Goal: Information Seeking & Learning: Check status

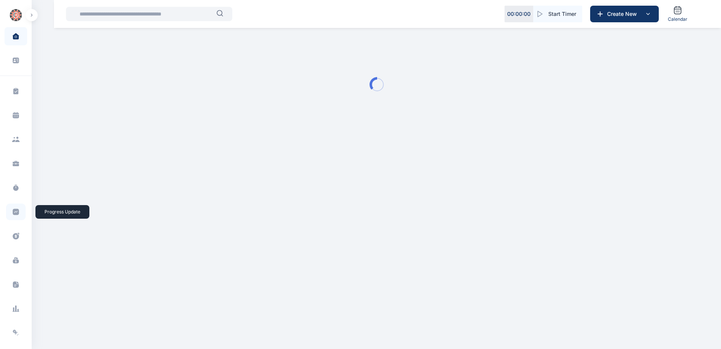
click at [14, 214] on icon at bounding box center [16, 212] width 6 height 6
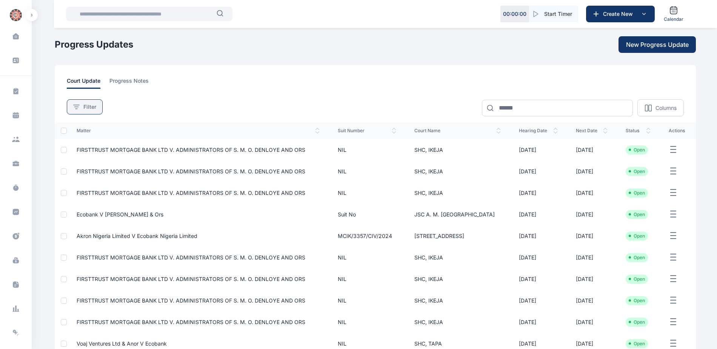
click at [85, 104] on span "Filter" at bounding box center [89, 107] width 13 height 8
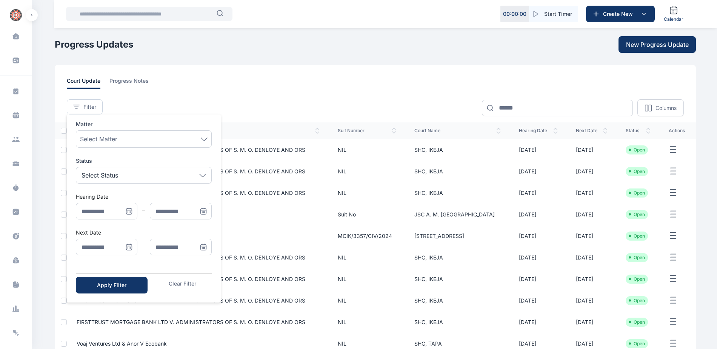
click at [129, 247] on icon "Menu" at bounding box center [129, 247] width 8 height 8
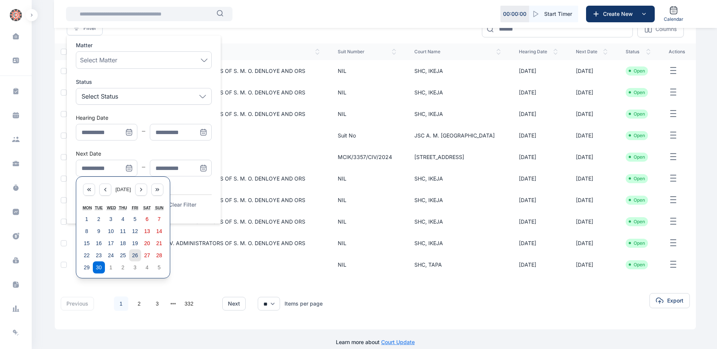
scroll to position [88, 0]
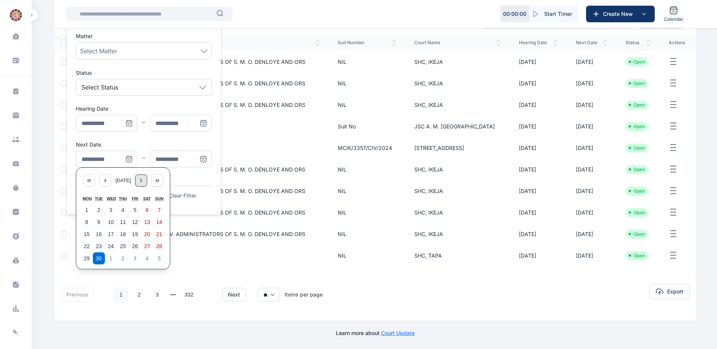
click at [144, 179] on icon "Menu" at bounding box center [141, 180] width 6 height 6
click at [83, 224] on button "6" at bounding box center [87, 222] width 12 height 12
type input "**********"
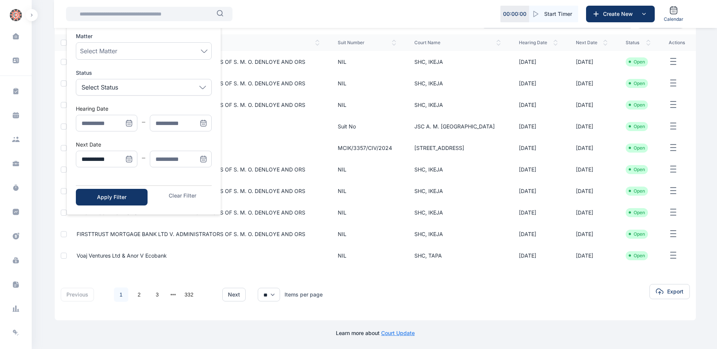
click at [204, 159] on icon "Menu" at bounding box center [204, 159] width 0 height 0
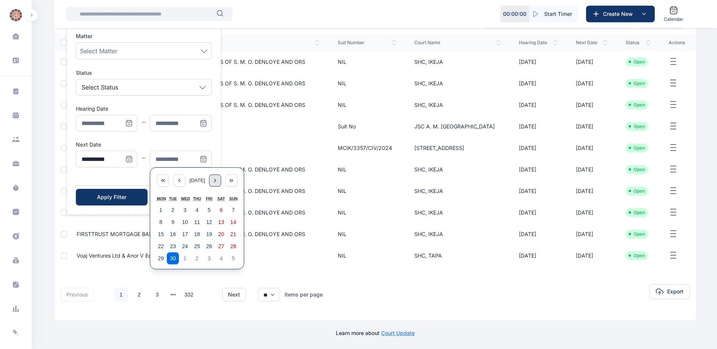
click at [218, 182] on icon "Menu" at bounding box center [215, 180] width 6 height 6
click at [210, 225] on button "10" at bounding box center [209, 222] width 12 height 12
type input "**********"
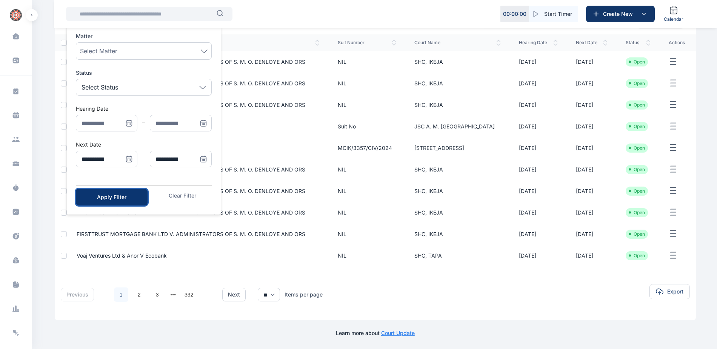
click at [130, 200] on div "Apply Filter" at bounding box center [112, 197] width 48 height 8
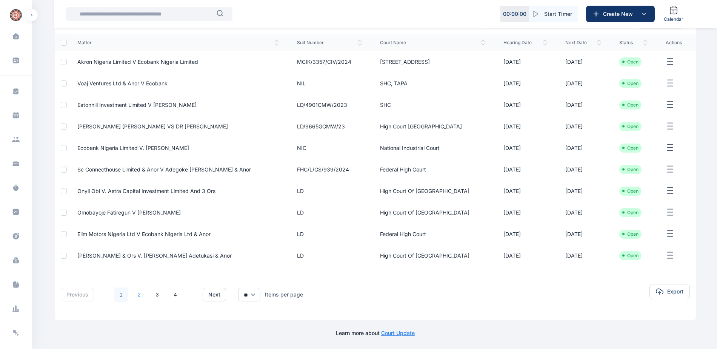
click at [135, 294] on link "2" at bounding box center [139, 294] width 14 height 14
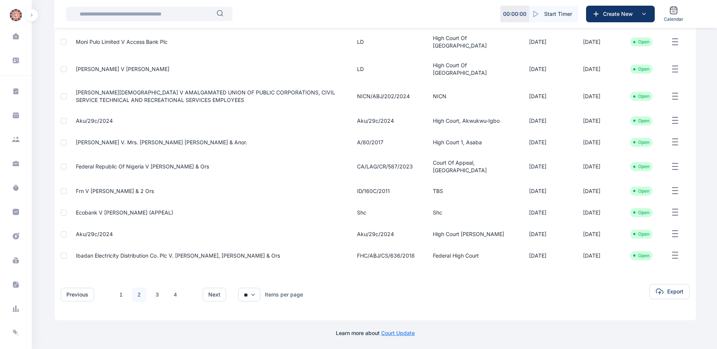
scroll to position [122, 0]
click at [154, 293] on link "3" at bounding box center [157, 294] width 14 height 14
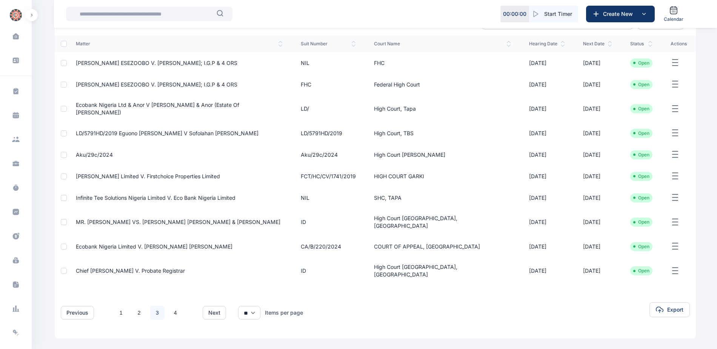
scroll to position [88, 0]
click at [175, 304] on link "4" at bounding box center [175, 311] width 14 height 14
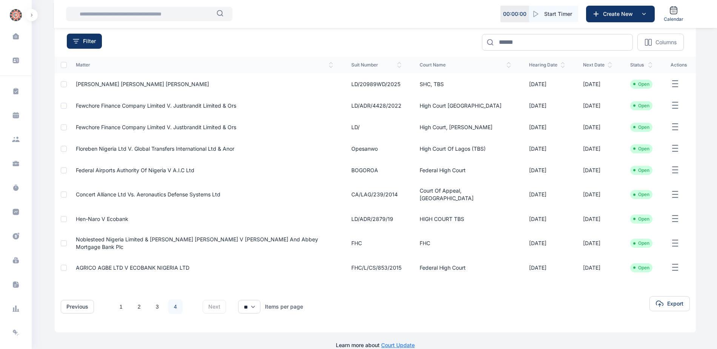
scroll to position [66, 0]
click at [12, 208] on icon at bounding box center [16, 212] width 8 height 8
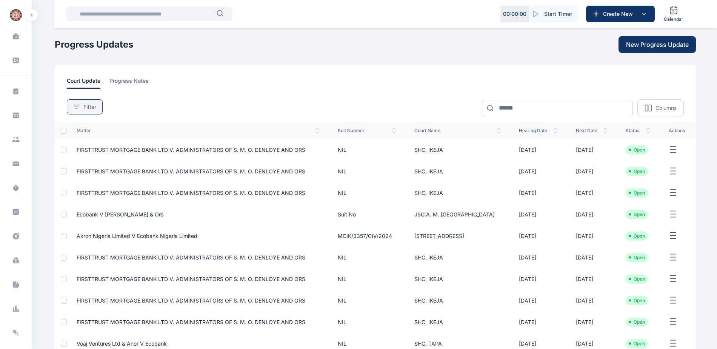
click at [90, 101] on button "Filter" at bounding box center [85, 106] width 36 height 15
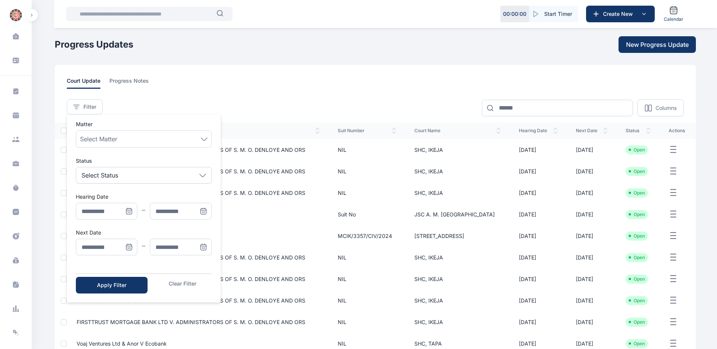
click at [131, 249] on icon "Menu" at bounding box center [129, 247] width 8 height 8
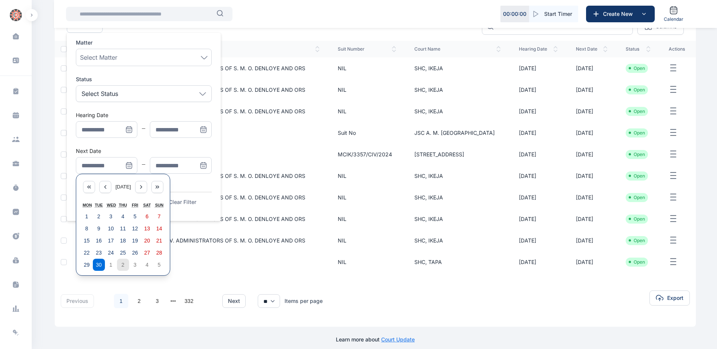
scroll to position [88, 0]
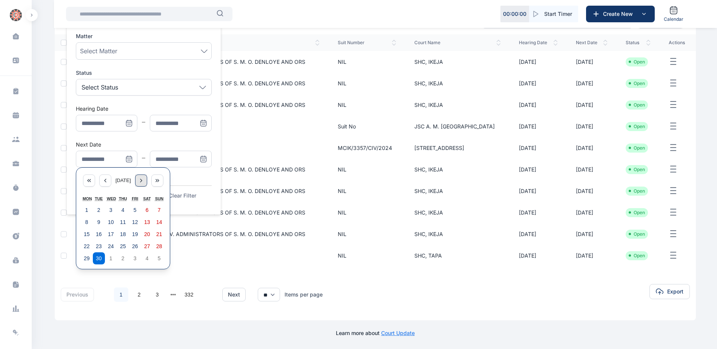
click at [142, 181] on div "Menu" at bounding box center [141, 180] width 12 height 12
click at [85, 224] on abbr "6" at bounding box center [86, 222] width 3 height 6
type input "**********"
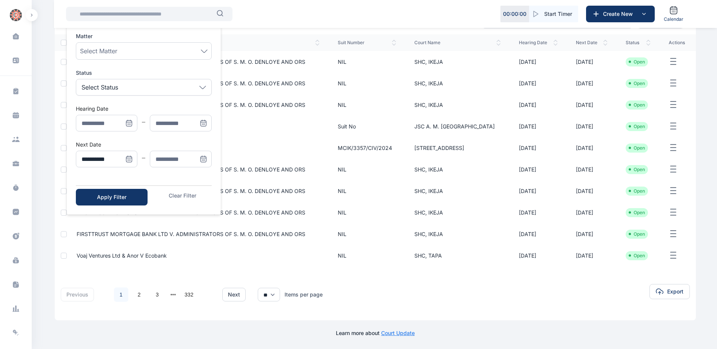
click at [204, 158] on icon "Menu" at bounding box center [203, 158] width 5 height 0
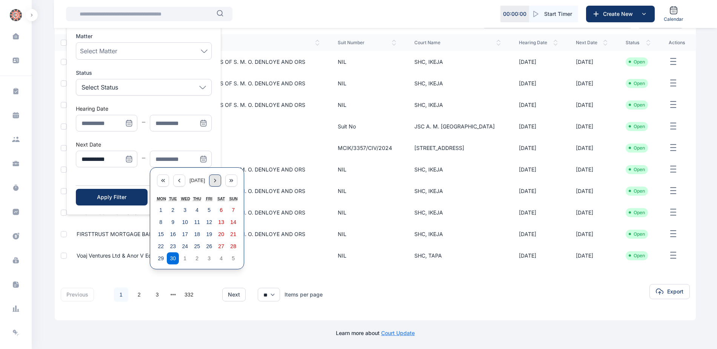
click at [218, 181] on icon "Menu" at bounding box center [215, 180] width 6 height 6
click at [212, 221] on button "10" at bounding box center [209, 222] width 12 height 12
type input "**********"
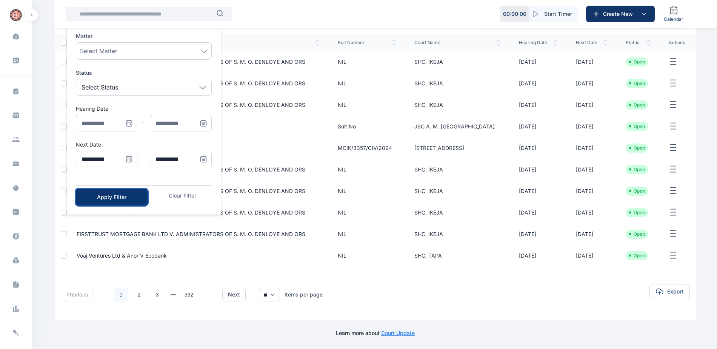
click at [124, 195] on div "Apply Filter" at bounding box center [112, 197] width 48 height 8
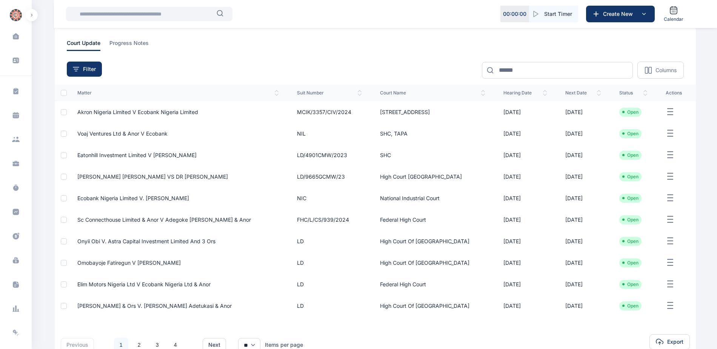
scroll to position [0, 0]
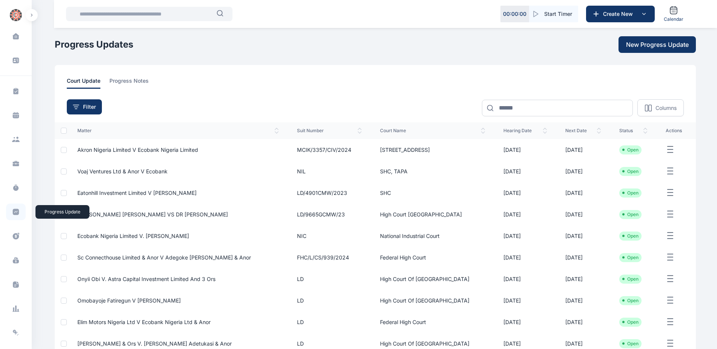
click at [15, 212] on icon at bounding box center [16, 212] width 6 height 6
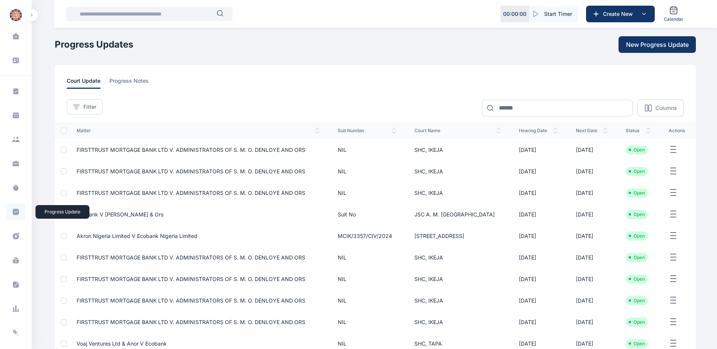
click at [14, 215] on icon at bounding box center [16, 212] width 8 height 8
click at [82, 111] on button "Filter" at bounding box center [85, 106] width 36 height 15
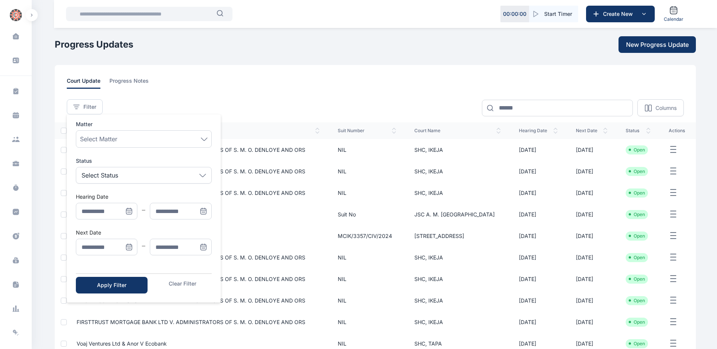
click at [132, 248] on icon "Menu" at bounding box center [129, 247] width 8 height 8
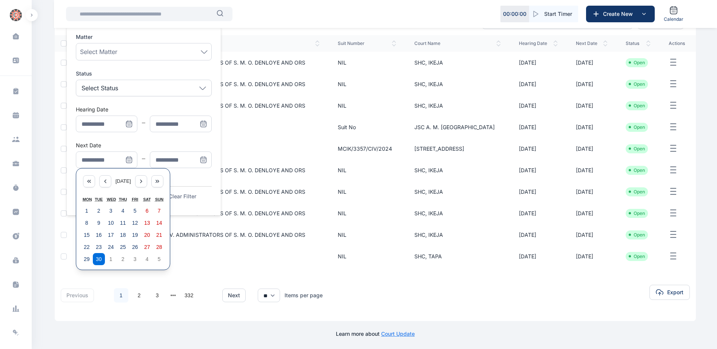
scroll to position [88, 0]
click at [143, 181] on icon "Menu" at bounding box center [141, 180] width 6 height 6
click at [88, 222] on abbr "6" at bounding box center [86, 222] width 3 height 6
type input "**********"
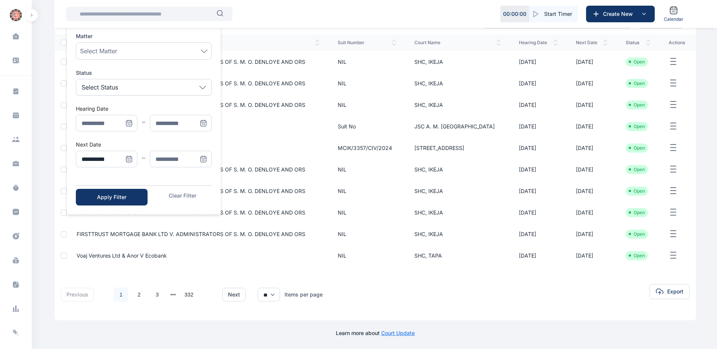
click at [200, 157] on icon "Menu" at bounding box center [204, 159] width 8 height 8
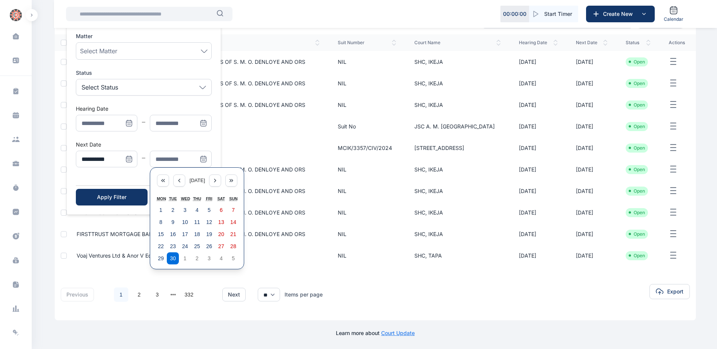
click at [217, 186] on div "[DATE]" at bounding box center [197, 180] width 84 height 17
click at [217, 181] on icon "Menu" at bounding box center [215, 180] width 6 height 6
click at [207, 222] on abbr "10" at bounding box center [209, 222] width 6 height 6
type input "**********"
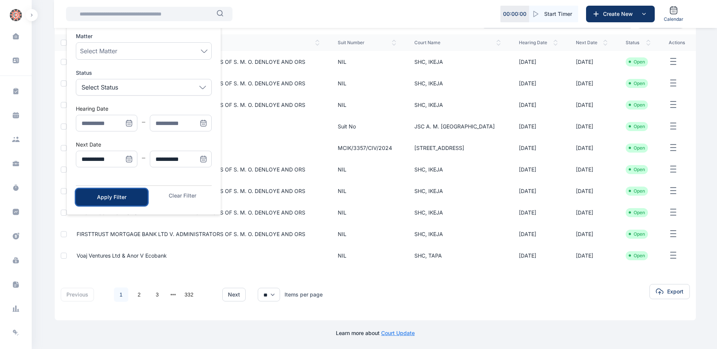
click at [106, 199] on div "Apply Filter" at bounding box center [112, 197] width 48 height 8
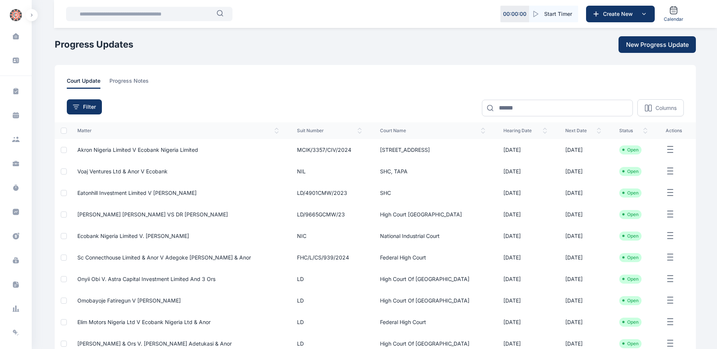
click at [161, 150] on span "Akron Nigeria Limited v Ecobank Nigeria Limited" at bounding box center [137, 149] width 121 height 6
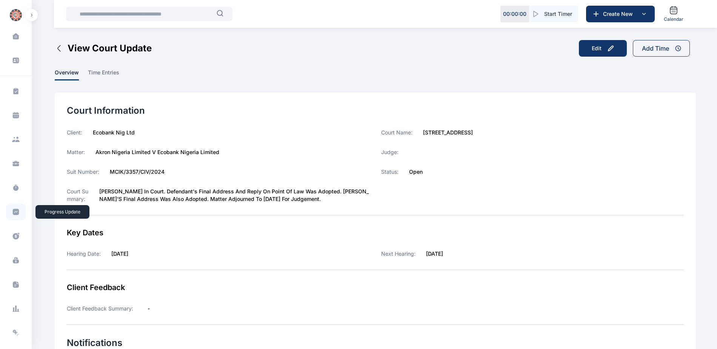
click at [13, 212] on icon at bounding box center [16, 212] width 6 height 6
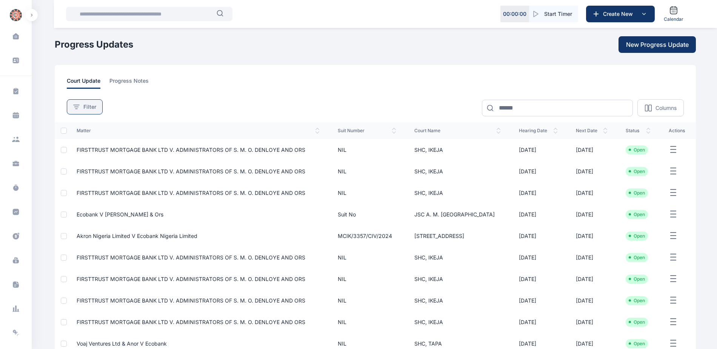
click at [91, 104] on span "Filter" at bounding box center [89, 107] width 13 height 8
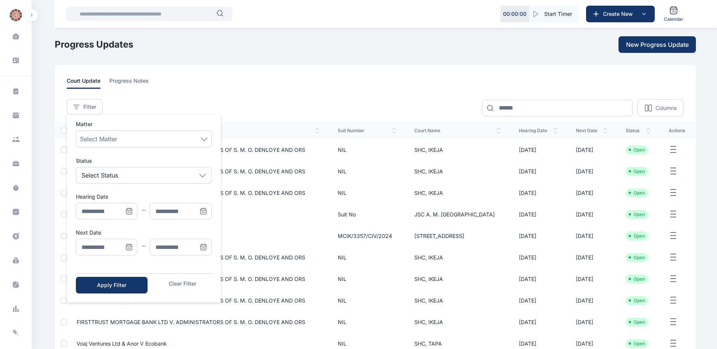
click at [129, 246] on icon "Menu" at bounding box center [129, 247] width 8 height 8
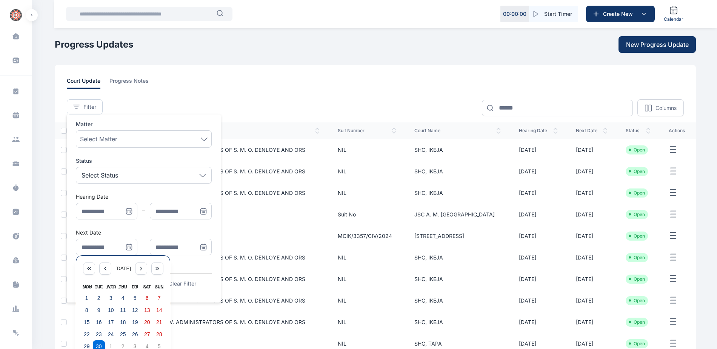
scroll to position [88, 0]
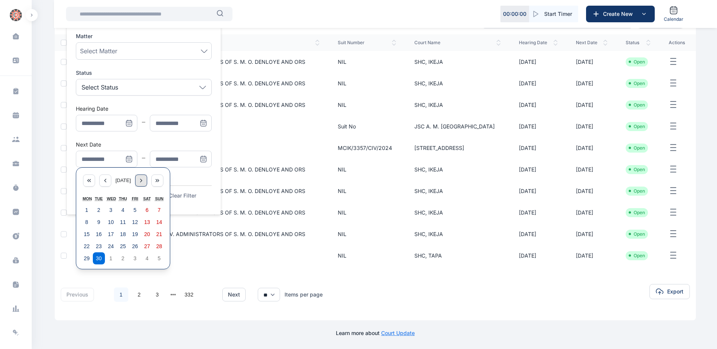
click at [145, 174] on div "Menu" at bounding box center [141, 180] width 12 height 12
click at [81, 221] on button "6" at bounding box center [87, 222] width 12 height 12
type input "**********"
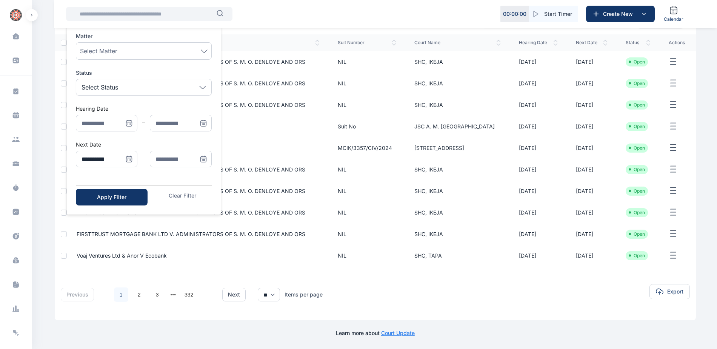
click at [204, 156] on icon "Menu" at bounding box center [203, 159] width 6 height 6
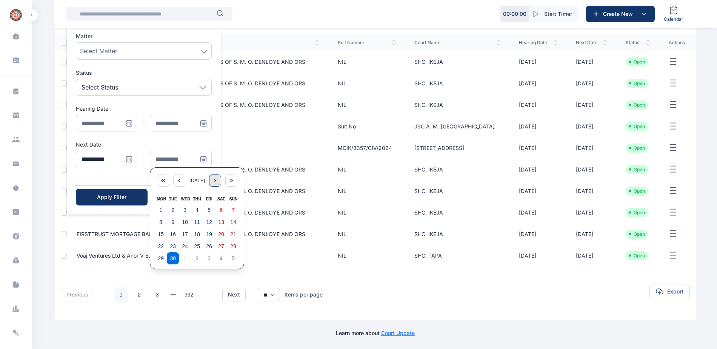
click at [218, 183] on icon "Menu" at bounding box center [215, 180] width 6 height 6
click at [209, 224] on abbr "10" at bounding box center [209, 222] width 6 height 6
type input "**********"
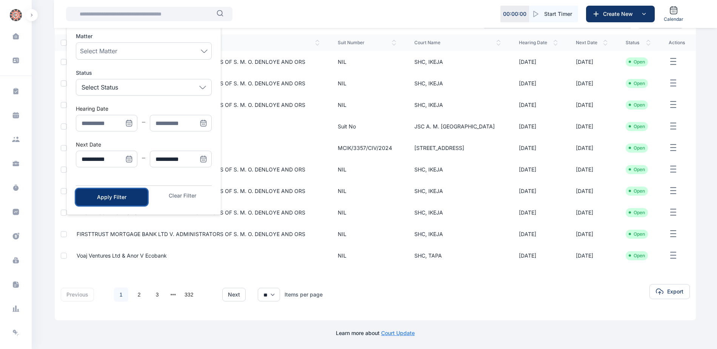
click at [106, 199] on div "Apply Filter" at bounding box center [112, 197] width 48 height 8
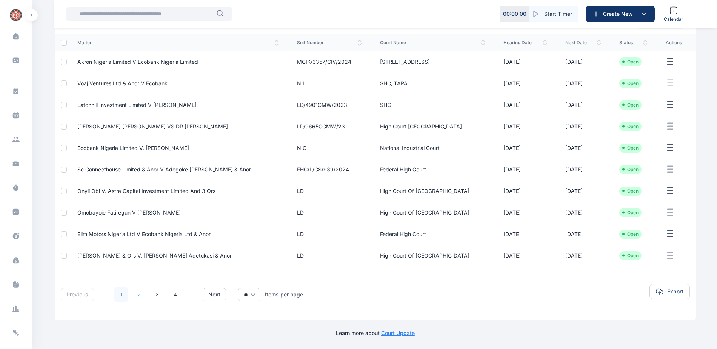
click at [140, 294] on link "2" at bounding box center [139, 294] width 14 height 14
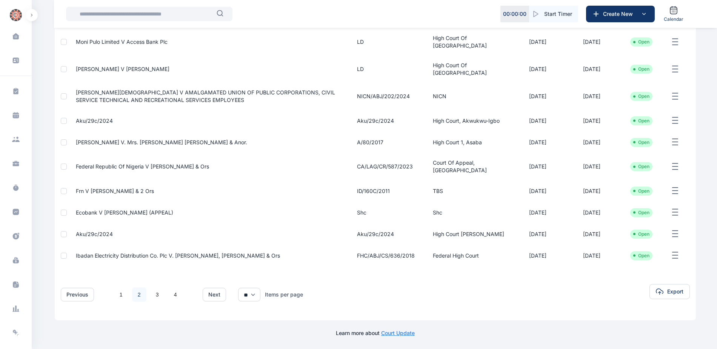
scroll to position [122, 0]
click at [137, 297] on link "2" at bounding box center [139, 294] width 14 height 14
click at [156, 294] on link "3" at bounding box center [157, 294] width 14 height 14
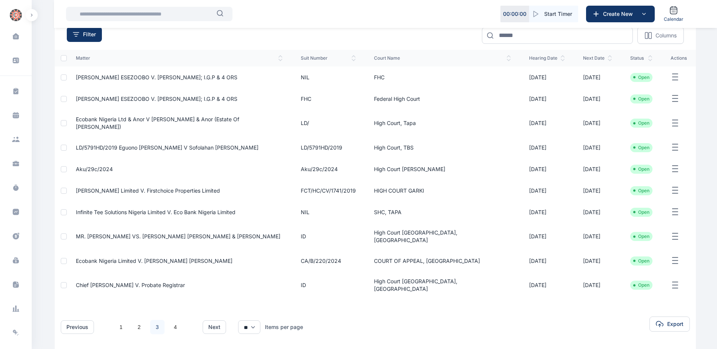
scroll to position [75, 0]
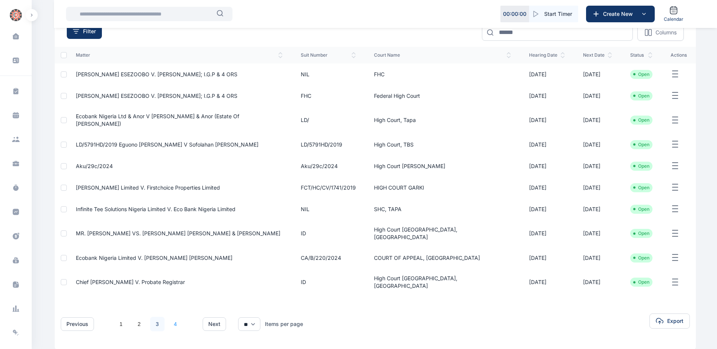
click at [175, 316] on link "4" at bounding box center [175, 323] width 14 height 14
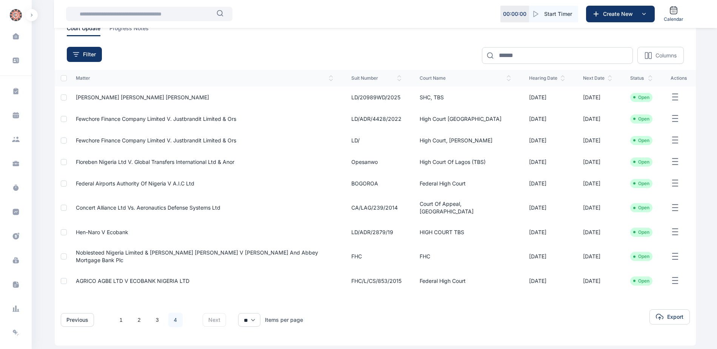
scroll to position [66, 0]
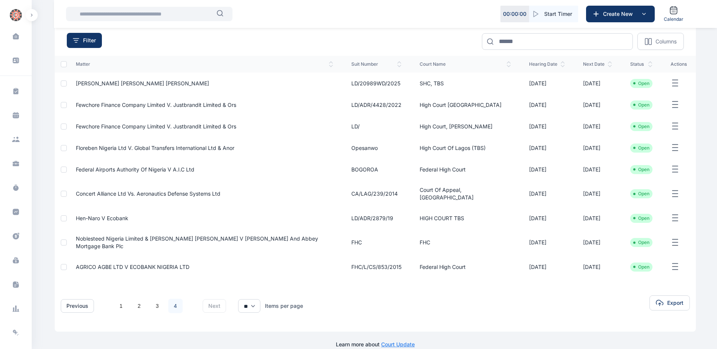
click at [175, 298] on link "4" at bounding box center [175, 305] width 14 height 14
click at [122, 298] on link "1" at bounding box center [121, 305] width 14 height 14
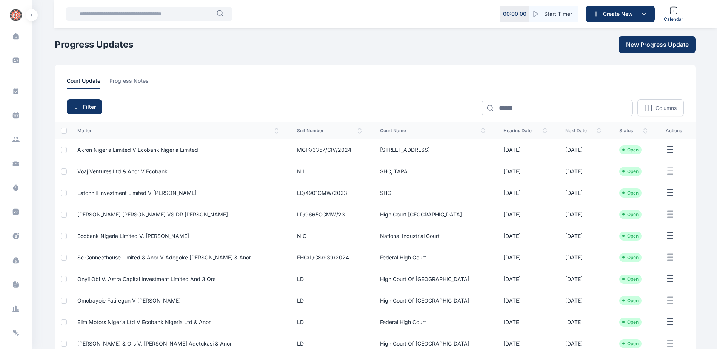
click at [149, 147] on span "Akron Nigeria Limited v Ecobank Nigeria Limited" at bounding box center [137, 149] width 121 height 6
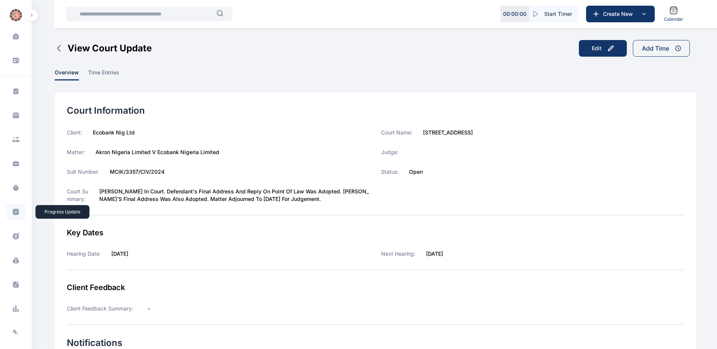
click at [13, 214] on icon at bounding box center [16, 212] width 6 height 6
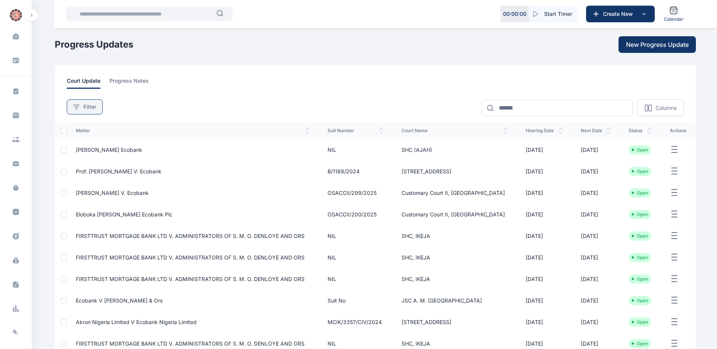
click at [80, 101] on button "Filter" at bounding box center [85, 106] width 36 height 15
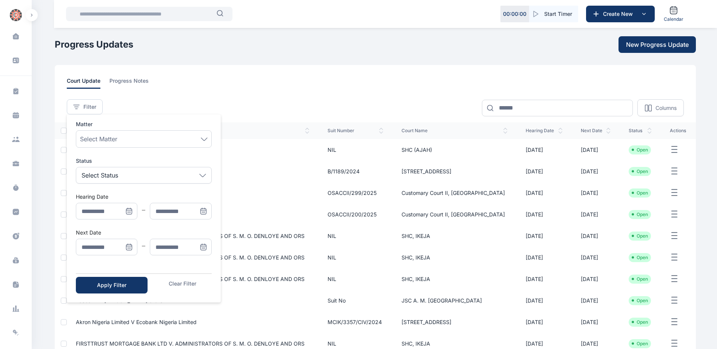
click at [130, 247] on icon "Menu" at bounding box center [129, 247] width 8 height 8
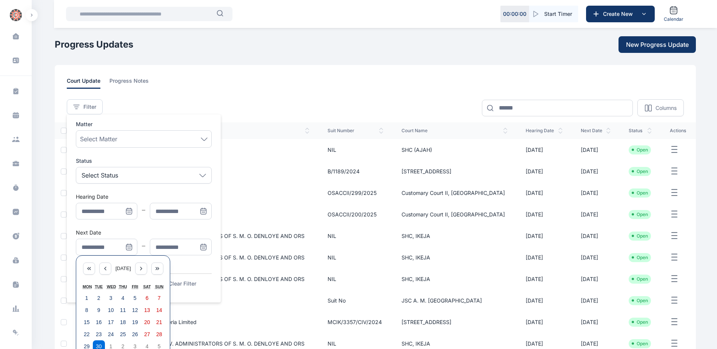
scroll to position [88, 0]
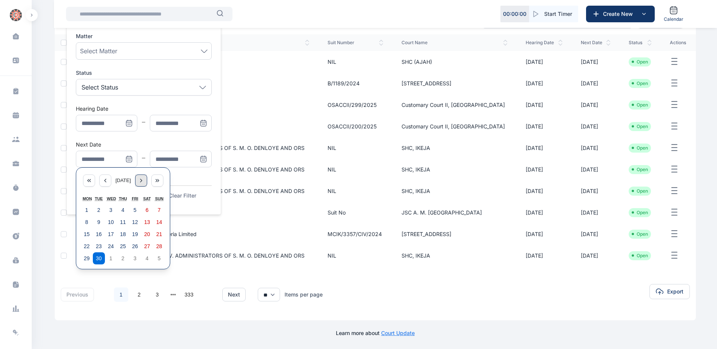
click at [144, 182] on icon "Menu" at bounding box center [141, 180] width 6 height 6
click at [84, 223] on button "6" at bounding box center [87, 222] width 12 height 12
type input "**********"
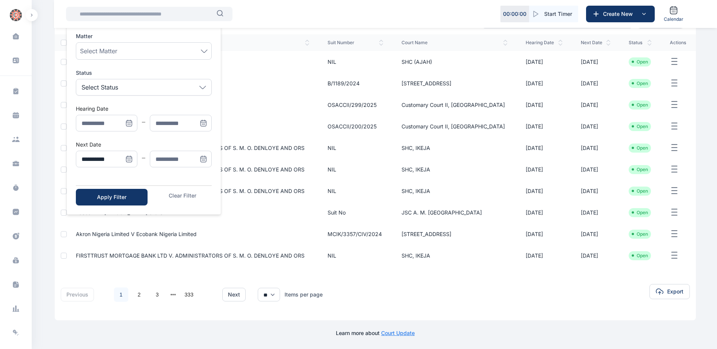
click at [200, 156] on icon "Menu" at bounding box center [204, 159] width 8 height 8
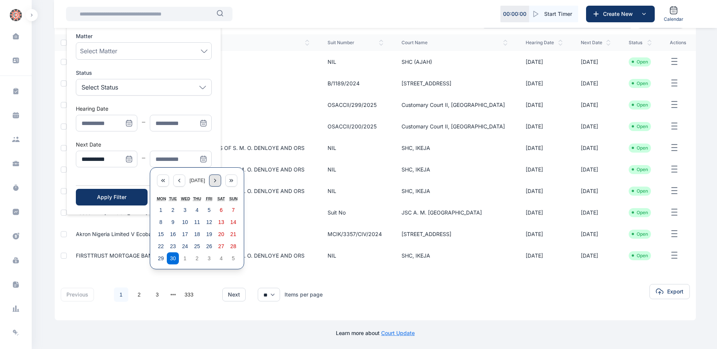
click at [217, 182] on icon "Menu" at bounding box center [215, 180] width 6 height 6
click at [211, 220] on abbr "10" at bounding box center [209, 222] width 6 height 6
type input "**********"
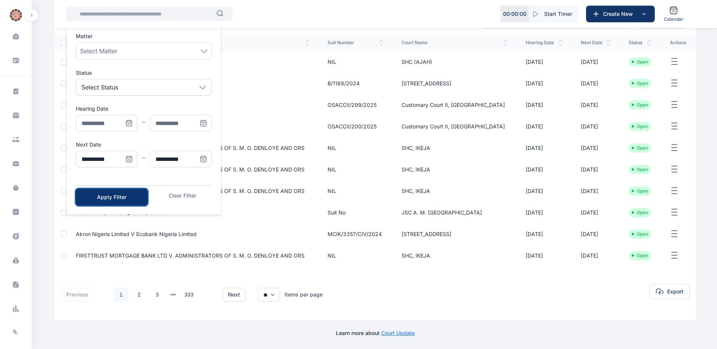
click at [120, 197] on div "Apply Filter" at bounding box center [112, 197] width 48 height 8
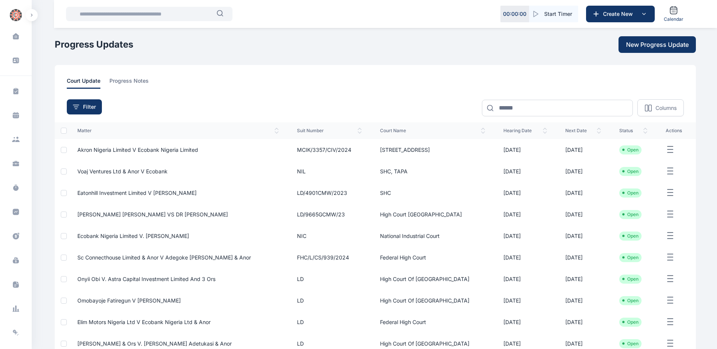
click at [122, 168] on span "Voaj Ventures Ltd & Anor V Ecobank" at bounding box center [122, 171] width 90 height 6
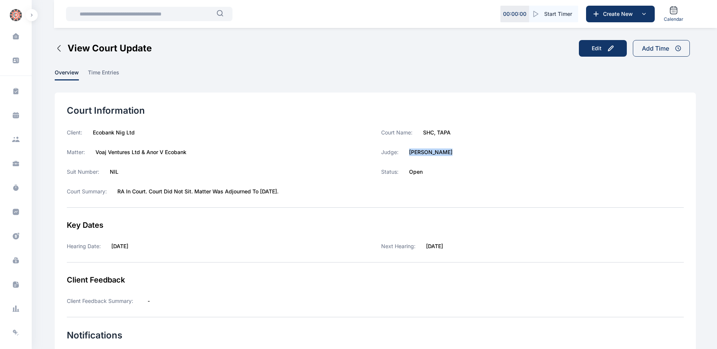
drag, startPoint x: 409, startPoint y: 152, endPoint x: 453, endPoint y: 151, distance: 44.2
click at [453, 151] on div "Judge: [PERSON_NAME]" at bounding box center [532, 152] width 303 height 8
copy label "[PERSON_NAME]"
drag, startPoint x: 424, startPoint y: 129, endPoint x: 454, endPoint y: 131, distance: 30.6
click at [454, 131] on div "Court Name: [PERSON_NAME][GEOGRAPHIC_DATA]" at bounding box center [532, 133] width 303 height 8
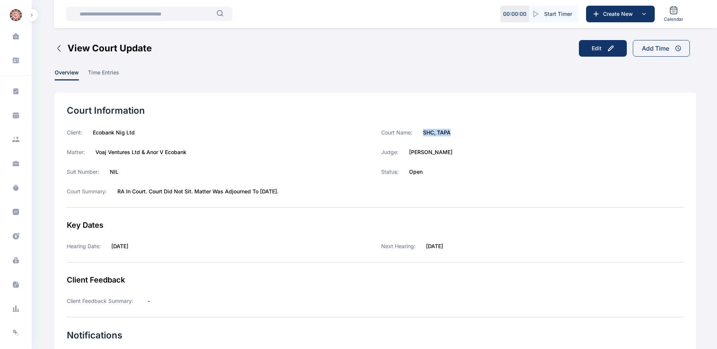
copy label "SHC, TAPA"
click at [17, 210] on icon at bounding box center [16, 212] width 6 height 6
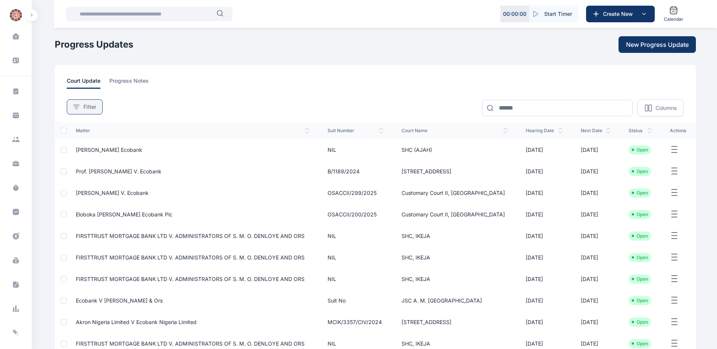
click at [78, 110] on div "Filter" at bounding box center [84, 107] width 23 height 8
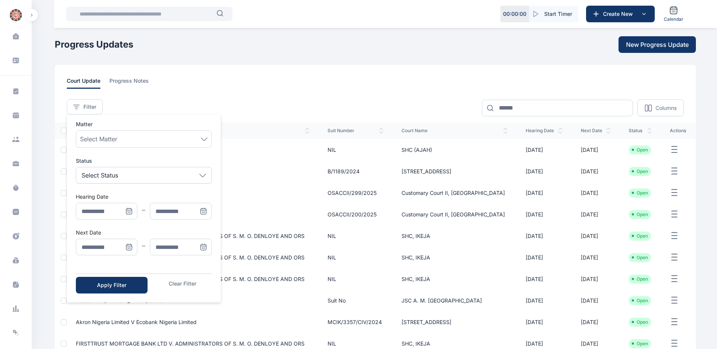
click at [126, 248] on icon "Menu" at bounding box center [129, 247] width 8 height 8
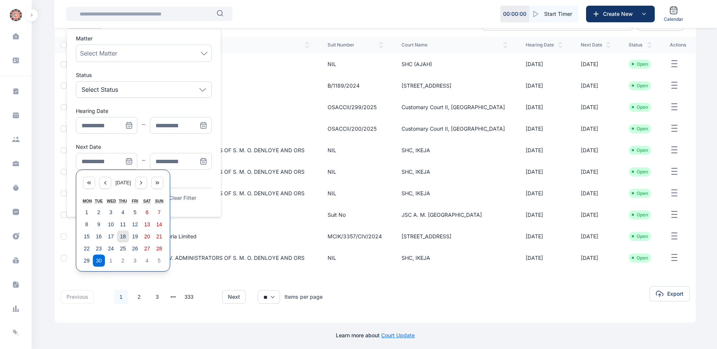
scroll to position [88, 0]
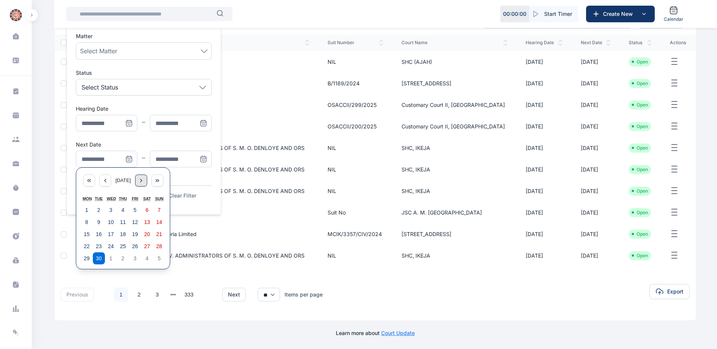
click at [142, 181] on icon "Menu" at bounding box center [141, 180] width 6 height 6
click at [84, 223] on button "6" at bounding box center [87, 222] width 12 height 12
type input "**********"
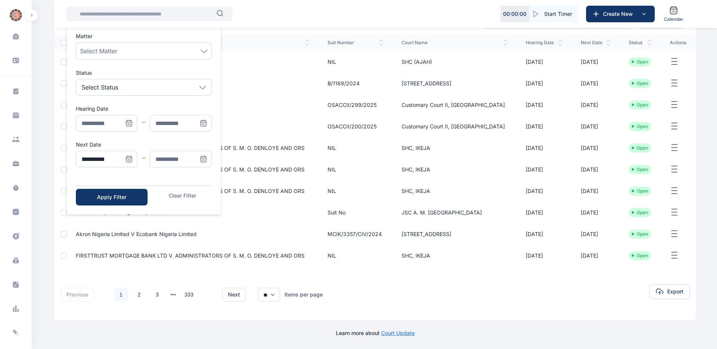
click at [200, 157] on icon "Menu" at bounding box center [203, 159] width 6 height 6
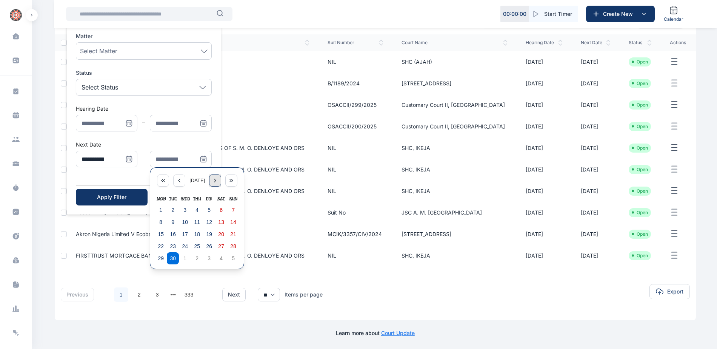
click at [217, 182] on icon "Menu" at bounding box center [215, 180] width 6 height 6
drag, startPoint x: 206, startPoint y: 221, endPoint x: 198, endPoint y: 221, distance: 8.3
click at [206, 221] on abbr "10" at bounding box center [209, 222] width 6 height 6
type input "**********"
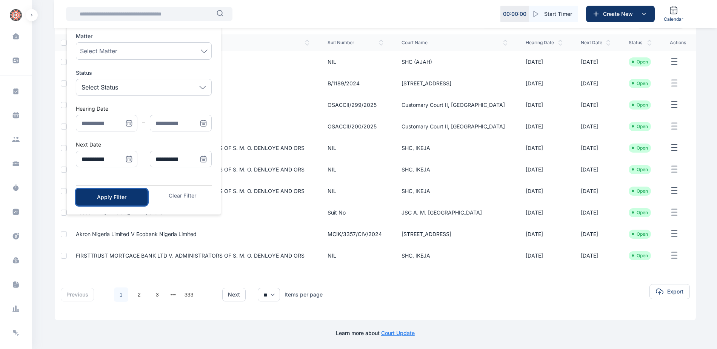
click at [111, 198] on div "Apply Filter" at bounding box center [112, 197] width 48 height 8
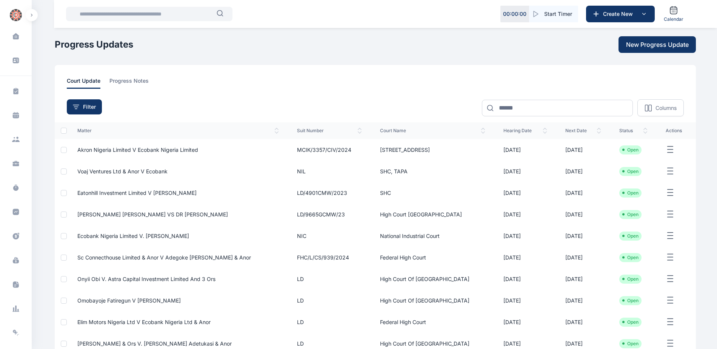
click at [132, 197] on td "Eatonhill Investment Limited v [PERSON_NAME]" at bounding box center [178, 193] width 220 height 22
click at [134, 192] on span "Eatonhill Investment Limited v [PERSON_NAME]" at bounding box center [136, 192] width 119 height 6
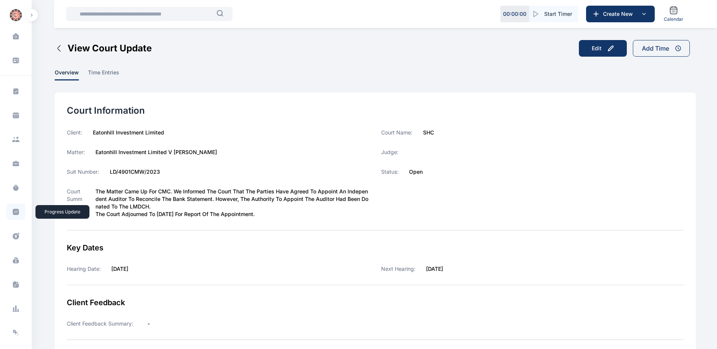
click at [10, 213] on span at bounding box center [16, 211] width 20 height 17
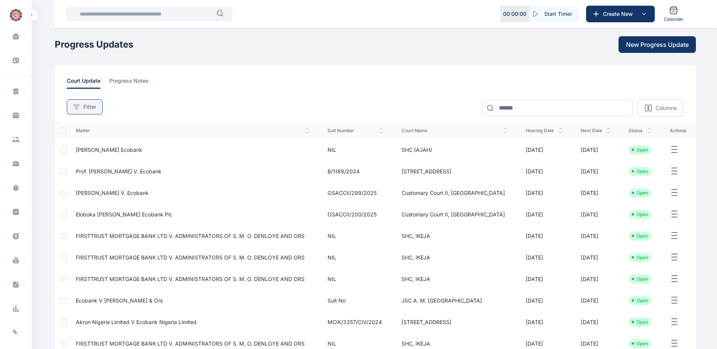
click at [86, 105] on span "Filter" at bounding box center [89, 107] width 13 height 8
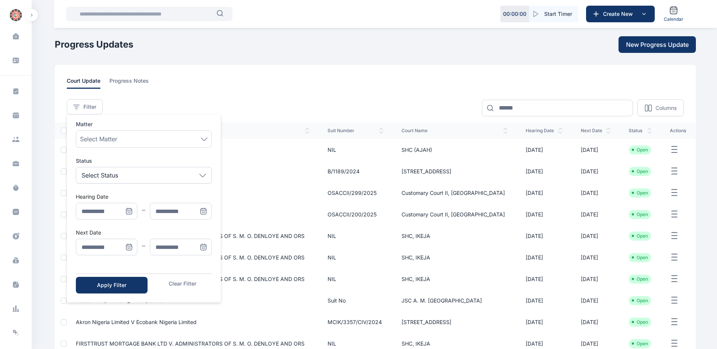
click at [129, 247] on icon "Menu" at bounding box center [129, 247] width 8 height 8
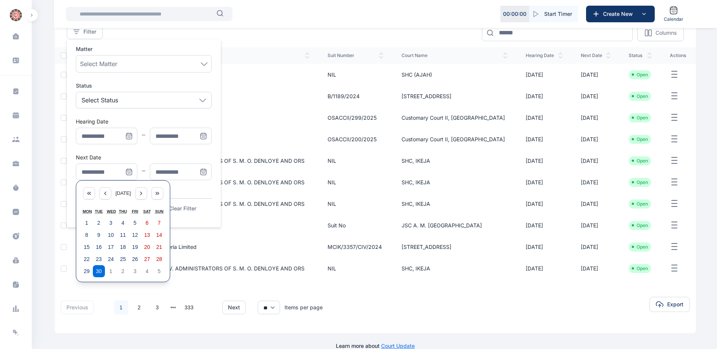
scroll to position [88, 0]
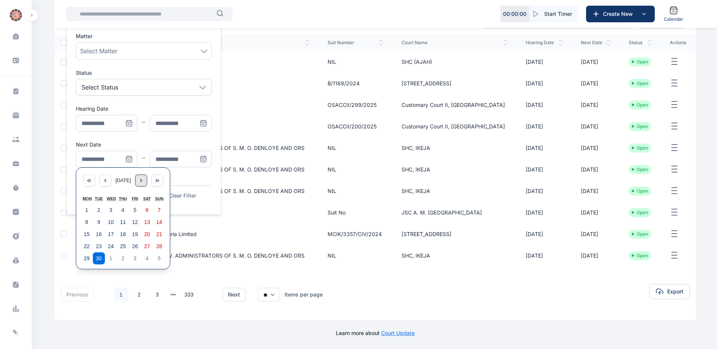
click at [143, 179] on icon "Menu" at bounding box center [141, 180] width 6 height 6
click at [89, 223] on button "6" at bounding box center [87, 222] width 12 height 12
type input "**********"
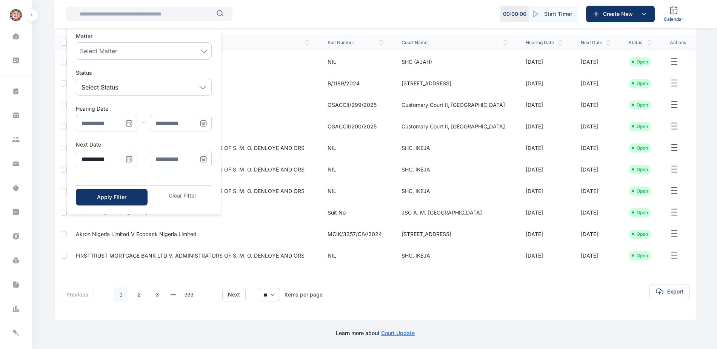
click at [205, 159] on icon "Menu" at bounding box center [204, 159] width 8 height 8
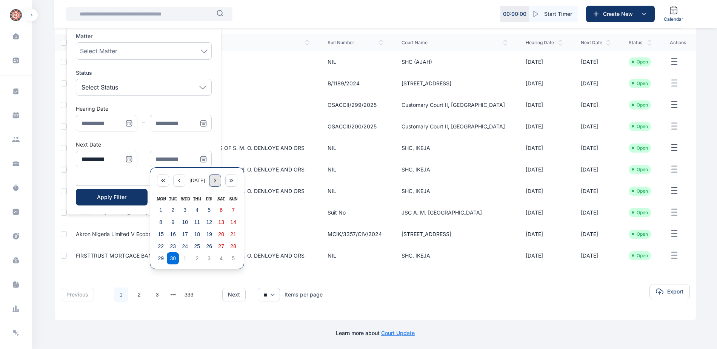
click at [218, 182] on icon "Menu" at bounding box center [215, 180] width 6 height 6
click at [210, 221] on abbr "10" at bounding box center [209, 222] width 6 height 6
type input "**********"
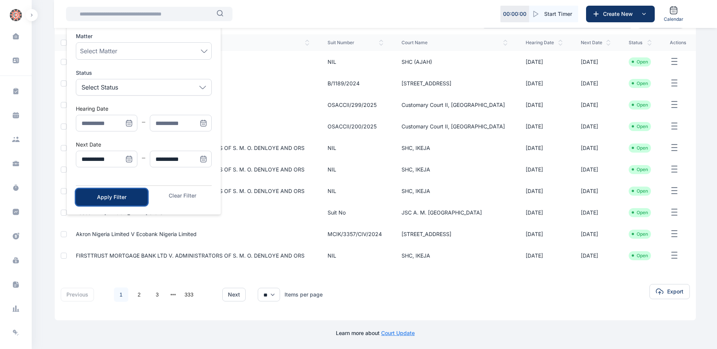
click at [127, 196] on div "Apply Filter" at bounding box center [112, 197] width 48 height 8
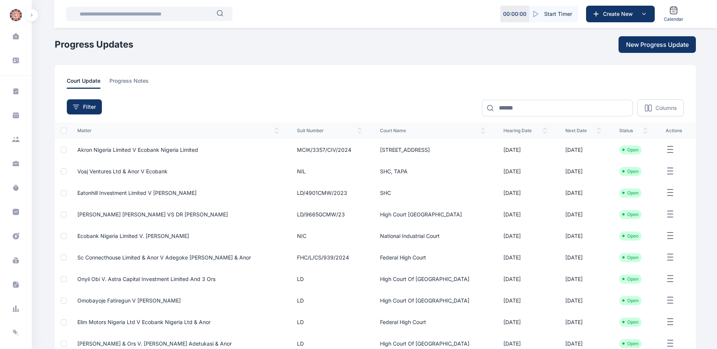
click at [133, 215] on span "[PERSON_NAME] [PERSON_NAME] VS DR [PERSON_NAME]" at bounding box center [152, 214] width 151 height 6
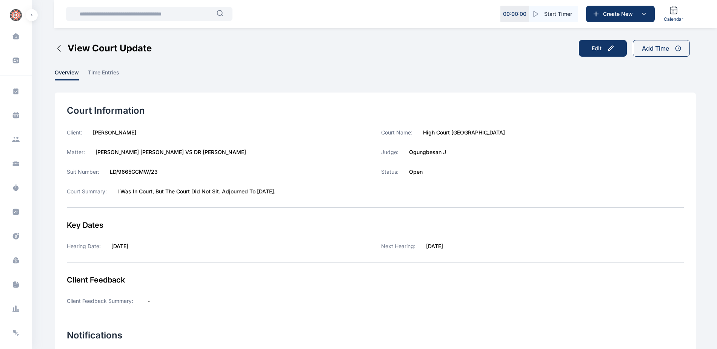
drag, startPoint x: 95, startPoint y: 151, endPoint x: 269, endPoint y: 153, distance: 173.9
click at [246, 153] on label "[PERSON_NAME] [PERSON_NAME] VS DR [PERSON_NAME]" at bounding box center [170, 152] width 151 height 8
copy label "[PERSON_NAME] [PERSON_NAME] VS DR [PERSON_NAME]"
click at [13, 206] on span at bounding box center [16, 211] width 20 height 17
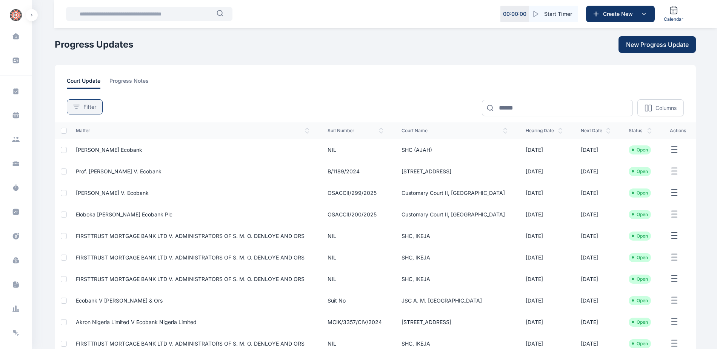
click at [79, 100] on button "Filter" at bounding box center [85, 106] width 36 height 15
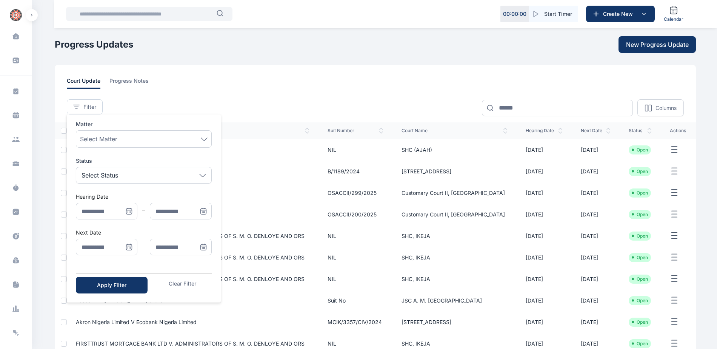
click at [130, 244] on icon "Menu" at bounding box center [129, 247] width 8 height 8
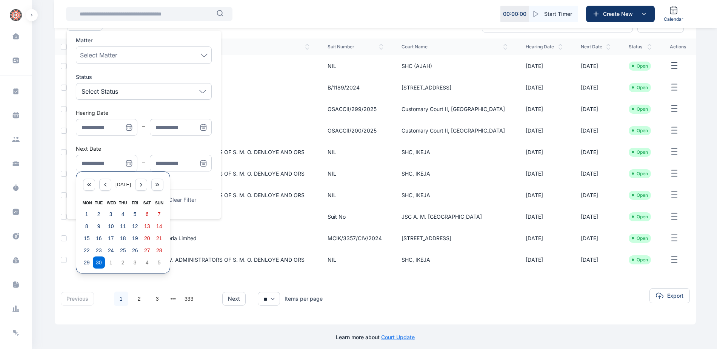
scroll to position [88, 0]
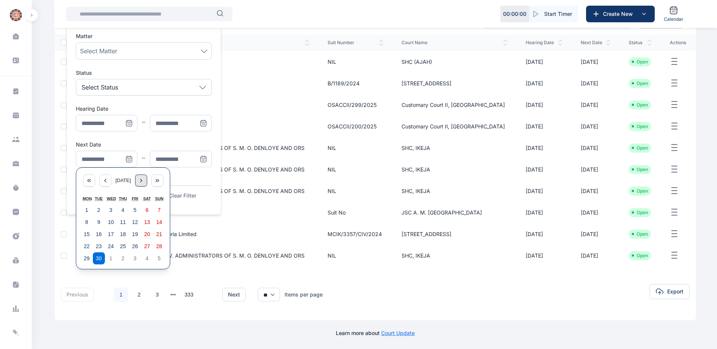
click at [142, 181] on icon "Menu" at bounding box center [141, 180] width 2 height 3
click at [87, 223] on abbr "6" at bounding box center [86, 222] width 3 height 6
type input "**********"
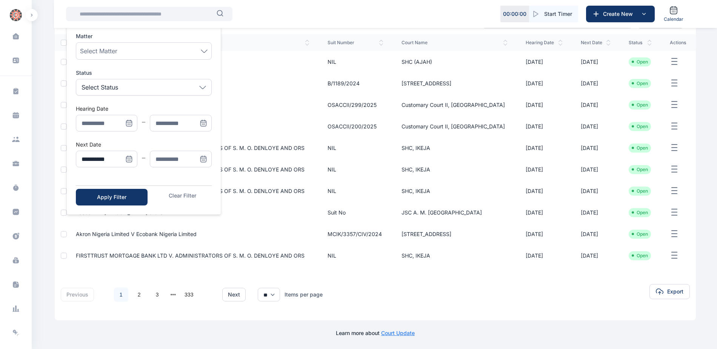
click at [202, 158] on icon "Menu" at bounding box center [204, 159] width 8 height 8
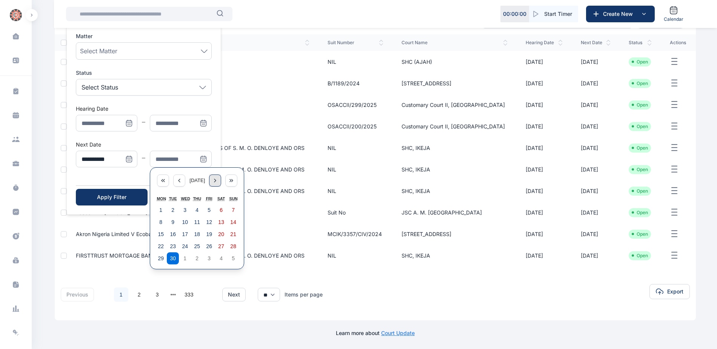
click at [218, 180] on icon "Menu" at bounding box center [215, 180] width 6 height 6
click at [211, 224] on abbr "10" at bounding box center [209, 222] width 6 height 6
type input "**********"
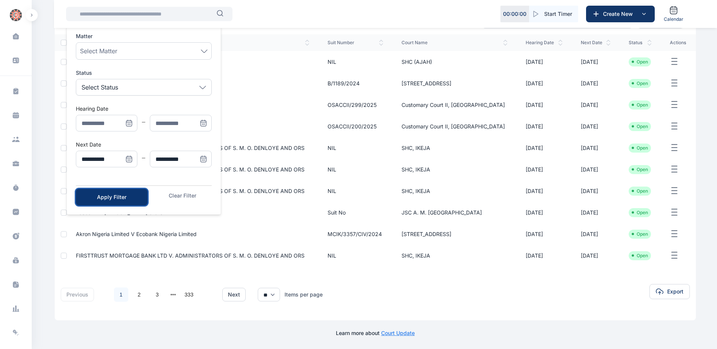
click at [120, 195] on div "Apply Filter" at bounding box center [112, 197] width 48 height 8
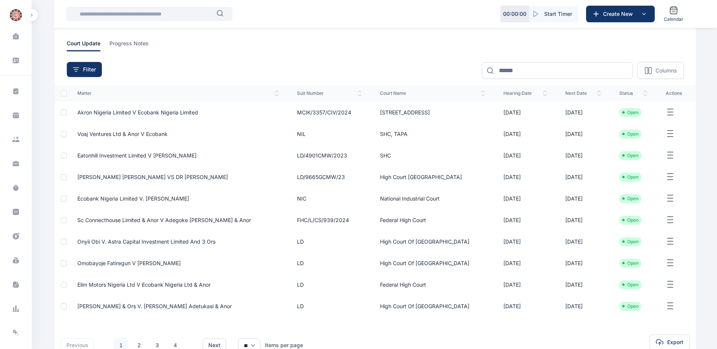
scroll to position [38, 0]
click at [130, 198] on span "Ecobank Nigeria Limited v. [PERSON_NAME]" at bounding box center [133, 198] width 112 height 6
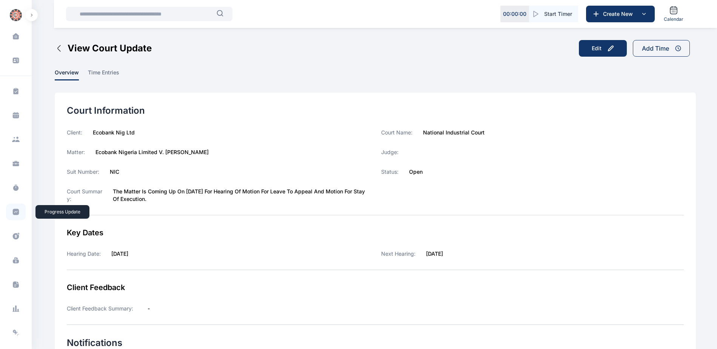
click at [15, 211] on icon at bounding box center [16, 212] width 6 height 6
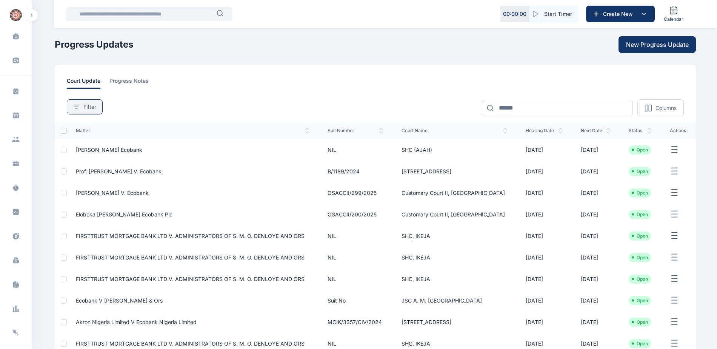
click at [89, 106] on span "Filter" at bounding box center [89, 107] width 13 height 8
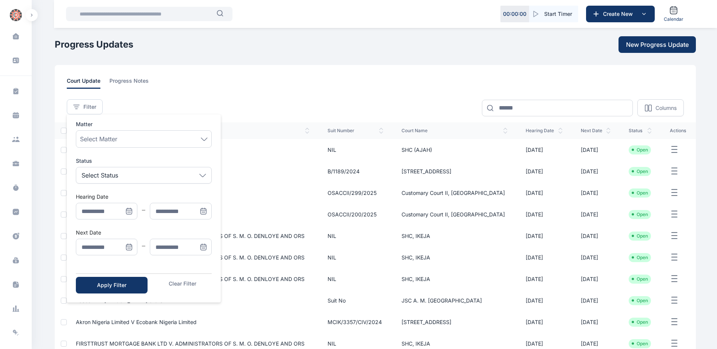
click at [124, 244] on span "Menu" at bounding box center [129, 246] width 17 height 17
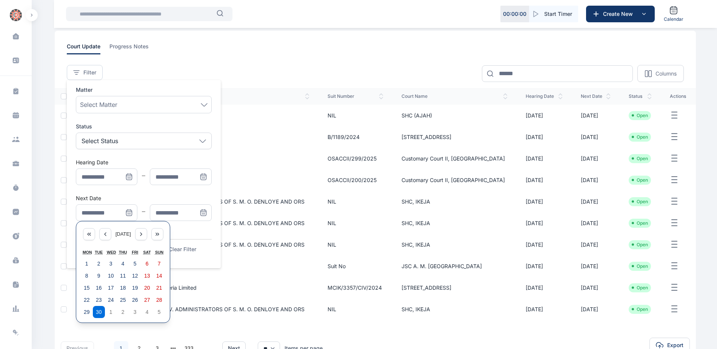
scroll to position [88, 0]
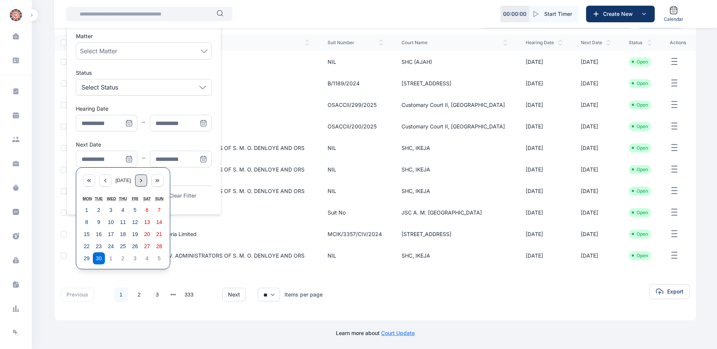
click at [144, 183] on icon "Menu" at bounding box center [141, 180] width 6 height 6
click at [86, 225] on abbr "6" at bounding box center [86, 222] width 3 height 6
type input "**********"
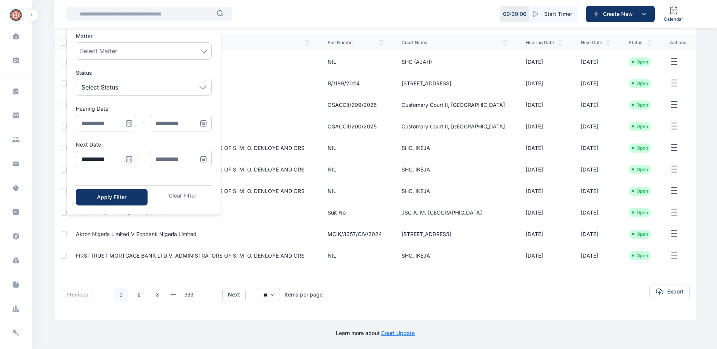
click at [204, 160] on icon "Menu" at bounding box center [204, 160] width 0 height 0
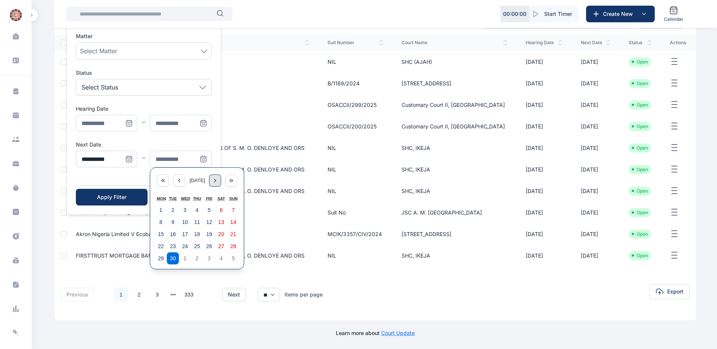
click at [215, 180] on div "Menu" at bounding box center [215, 180] width 12 height 12
click at [208, 222] on abbr "10" at bounding box center [209, 222] width 6 height 6
type input "**********"
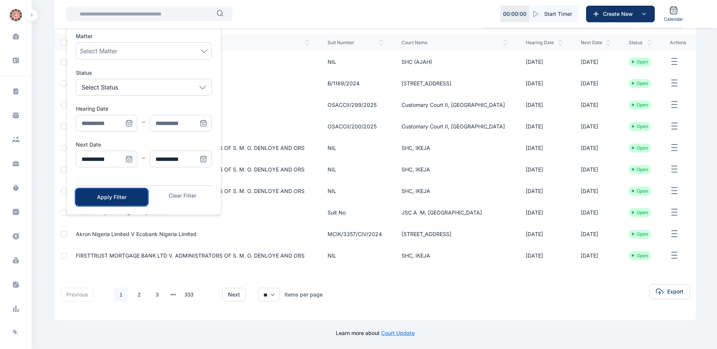
click at [133, 196] on div "Apply Filter" at bounding box center [112, 197] width 48 height 8
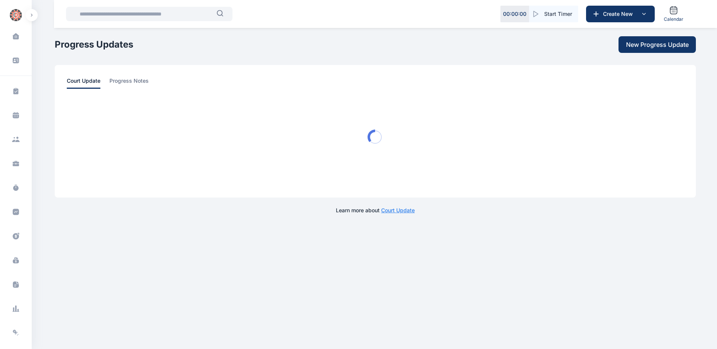
scroll to position [0, 0]
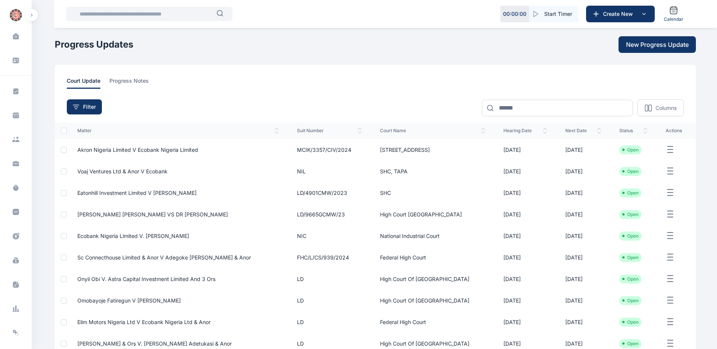
click at [143, 257] on span "Sc Connecthouse Limited & Anor V Adegoke [PERSON_NAME] & Anor" at bounding box center [164, 257] width 174 height 6
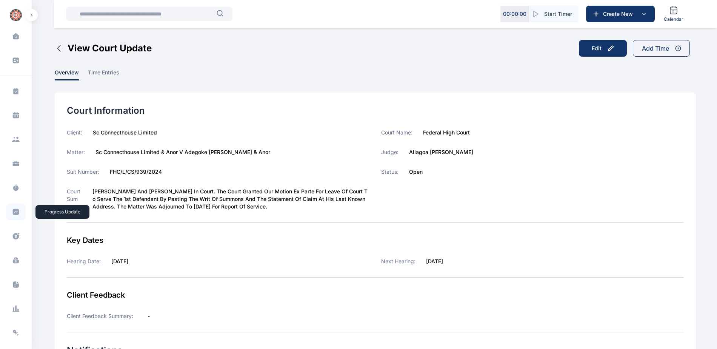
click at [13, 211] on icon at bounding box center [16, 212] width 6 height 6
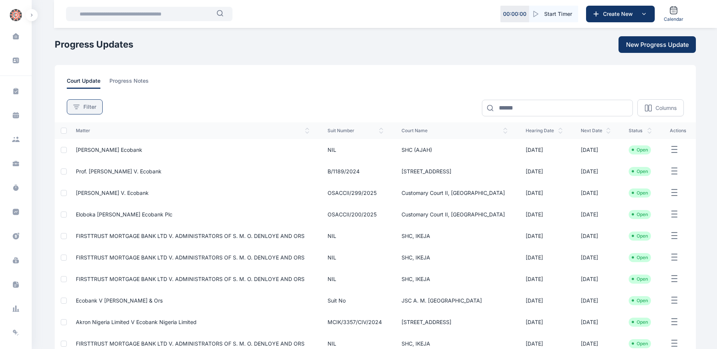
drag, startPoint x: 83, startPoint y: 105, endPoint x: 116, endPoint y: 167, distance: 69.9
click at [84, 104] on span "Filter" at bounding box center [89, 107] width 13 height 8
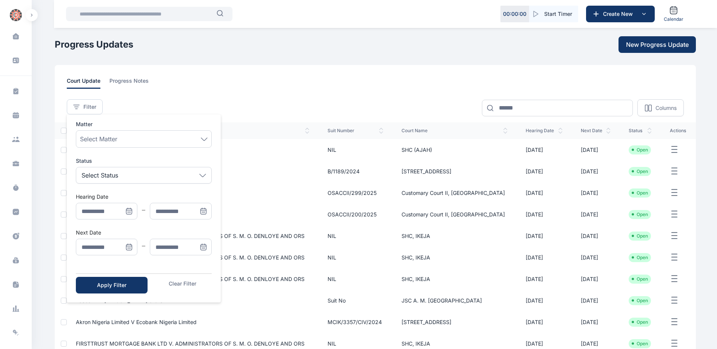
click at [132, 249] on icon "Menu" at bounding box center [129, 247] width 6 height 6
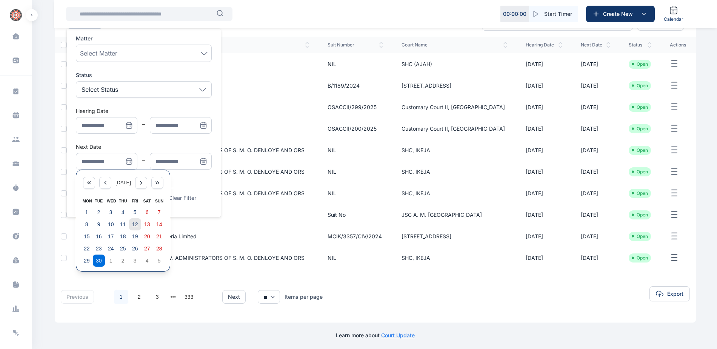
scroll to position [88, 0]
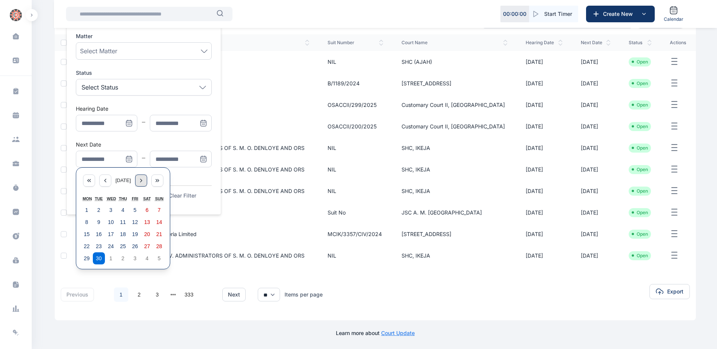
click at [147, 174] on div "Menu" at bounding box center [141, 180] width 12 height 12
click at [84, 220] on button "6" at bounding box center [87, 222] width 12 height 12
type input "**********"
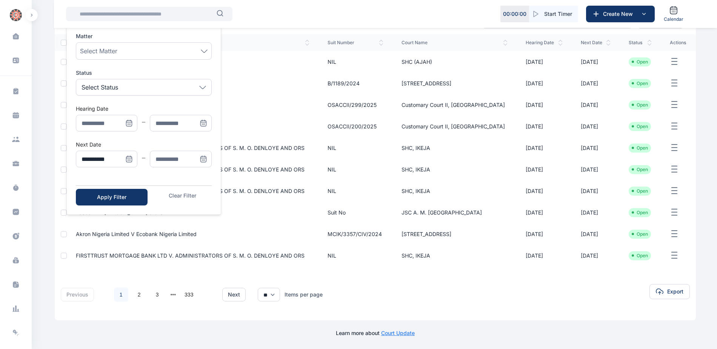
click at [202, 158] on icon "Menu" at bounding box center [203, 158] width 5 height 0
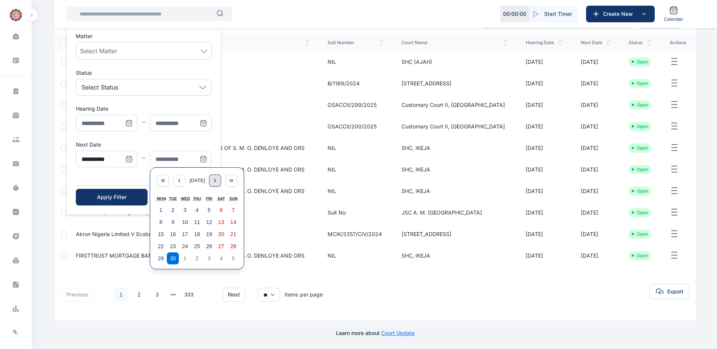
click at [216, 185] on div "Menu" at bounding box center [215, 180] width 12 height 12
click at [209, 223] on abbr "10" at bounding box center [209, 222] width 6 height 6
type input "**********"
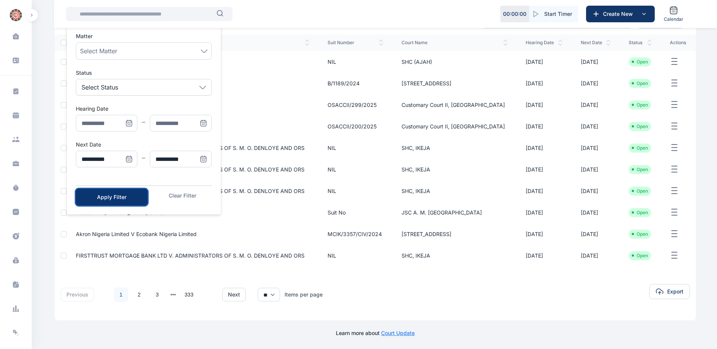
click at [116, 197] on div "Apply Filter" at bounding box center [112, 197] width 48 height 8
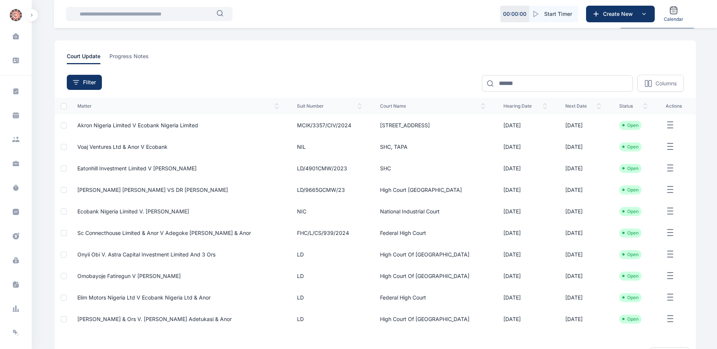
scroll to position [38, 0]
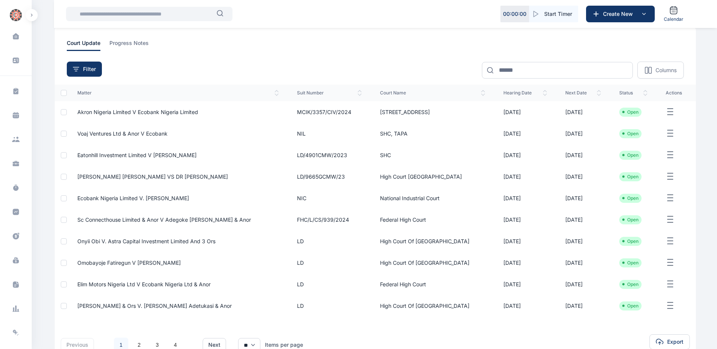
click at [160, 242] on span "onyii obi v. Astra Capital Investment Limited and 3 ors" at bounding box center [146, 241] width 138 height 6
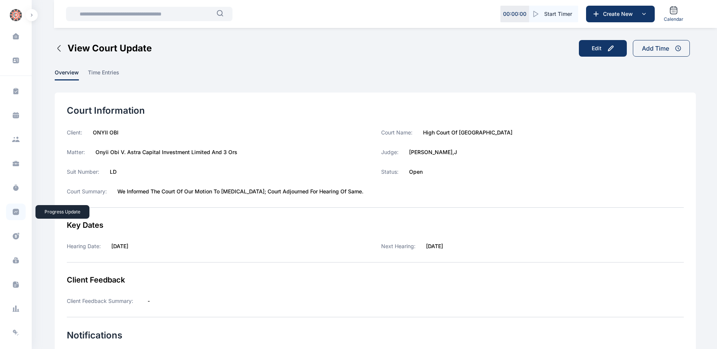
click at [13, 209] on icon at bounding box center [16, 212] width 6 height 6
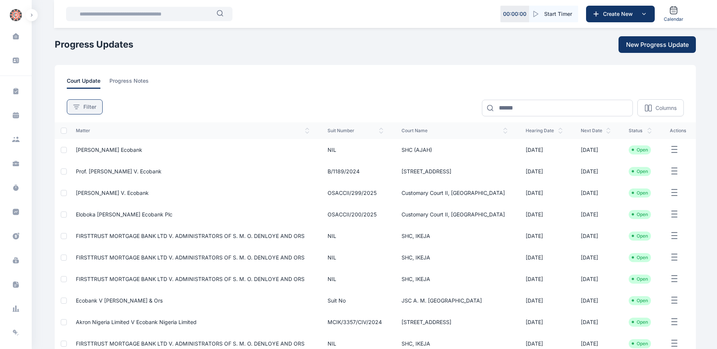
click at [86, 107] on span "Filter" at bounding box center [89, 107] width 13 height 8
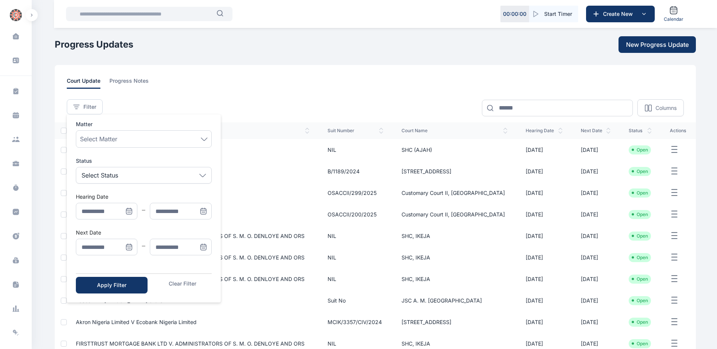
click at [131, 244] on icon "Menu" at bounding box center [131, 244] width 0 height 1
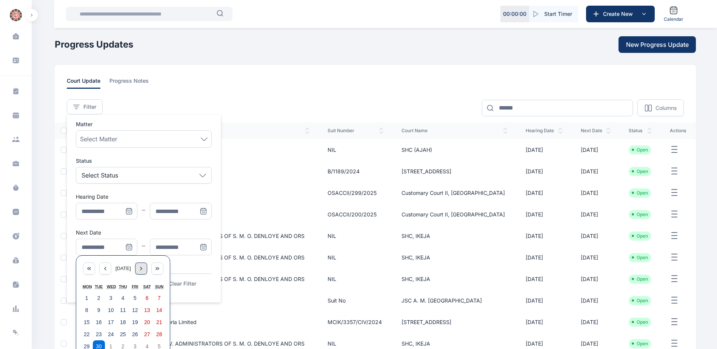
click at [142, 269] on icon "Menu" at bounding box center [141, 268] width 2 height 3
click at [88, 312] on abbr "6" at bounding box center [86, 310] width 3 height 6
type input "**********"
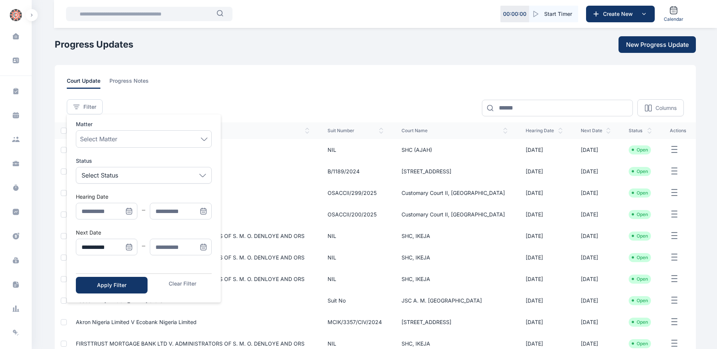
click at [201, 246] on icon "Menu" at bounding box center [204, 247] width 8 height 8
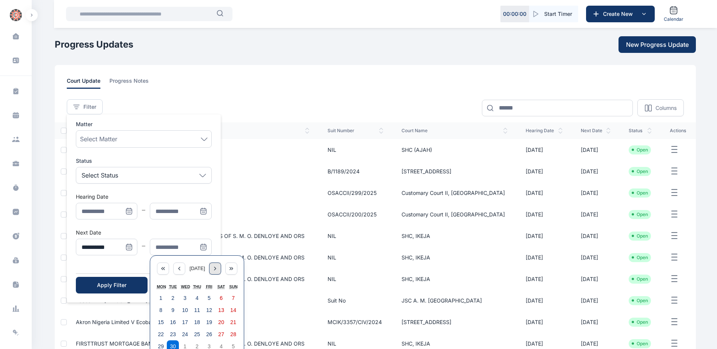
click at [218, 270] on icon "Menu" at bounding box center [215, 268] width 6 height 6
click at [210, 307] on abbr "10" at bounding box center [209, 310] width 6 height 6
type input "**********"
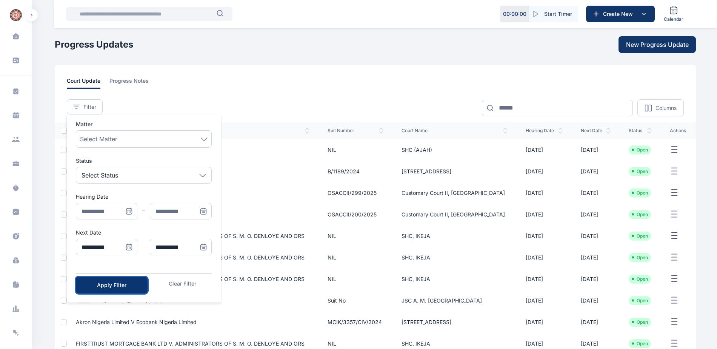
click at [114, 287] on div "Apply Filter" at bounding box center [112, 285] width 48 height 8
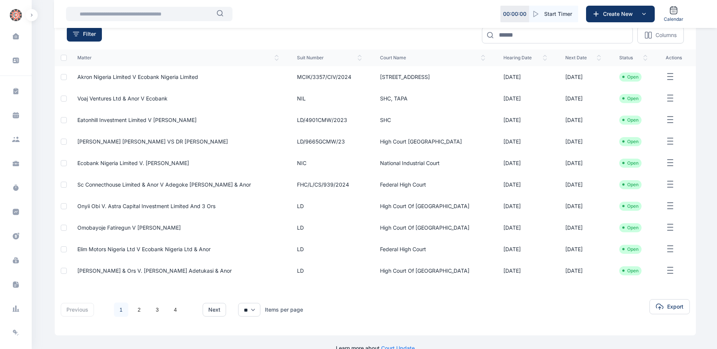
scroll to position [75, 0]
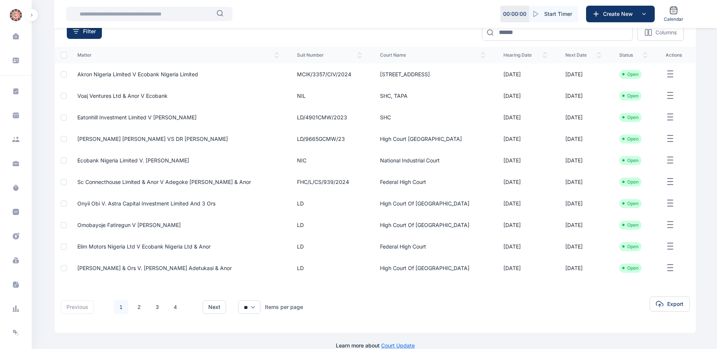
click at [126, 224] on span "Omobayoje Fatiregun v [PERSON_NAME]" at bounding box center [128, 224] width 103 height 6
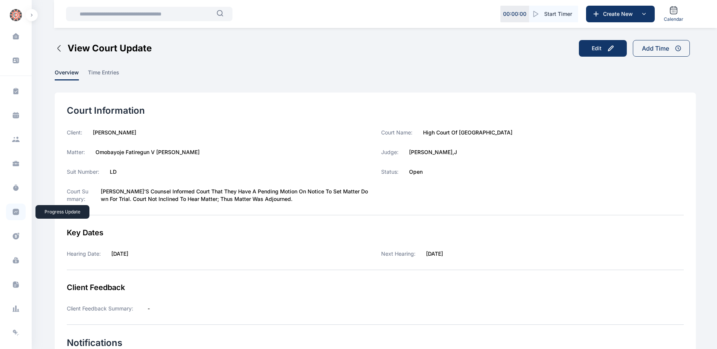
click at [13, 213] on icon at bounding box center [16, 212] width 6 height 6
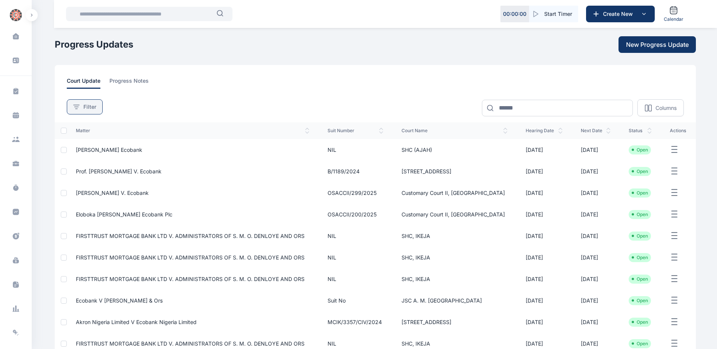
click at [87, 109] on span "Filter" at bounding box center [89, 107] width 13 height 8
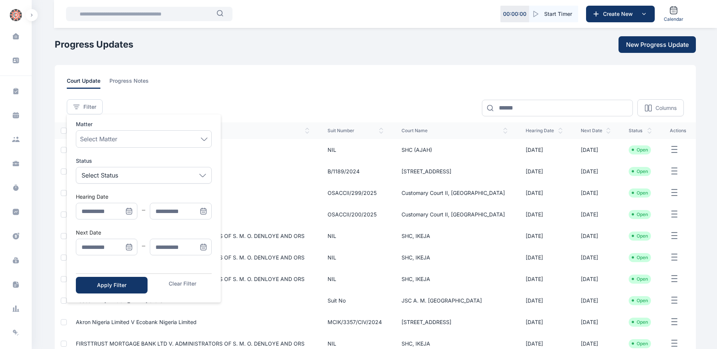
click at [127, 247] on icon "Menu" at bounding box center [129, 247] width 8 height 8
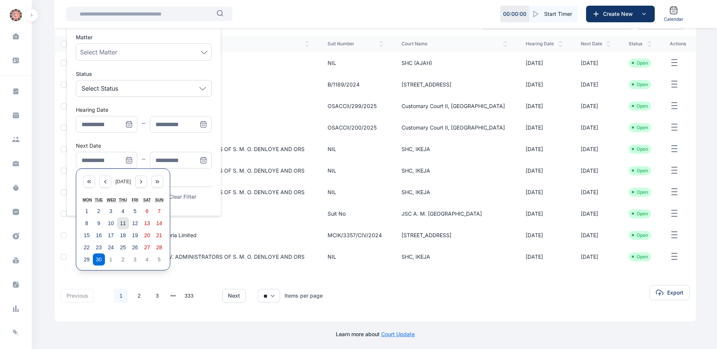
scroll to position [88, 0]
click at [147, 180] on div "Menu" at bounding box center [141, 180] width 12 height 12
click at [88, 220] on abbr "6" at bounding box center [86, 222] width 3 height 6
type input "**********"
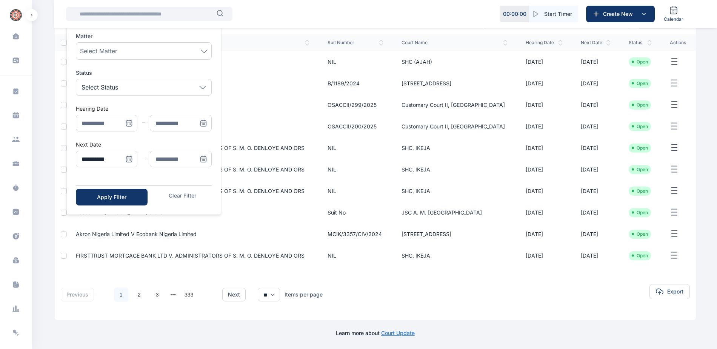
click at [204, 158] on icon "Menu" at bounding box center [204, 159] width 8 height 8
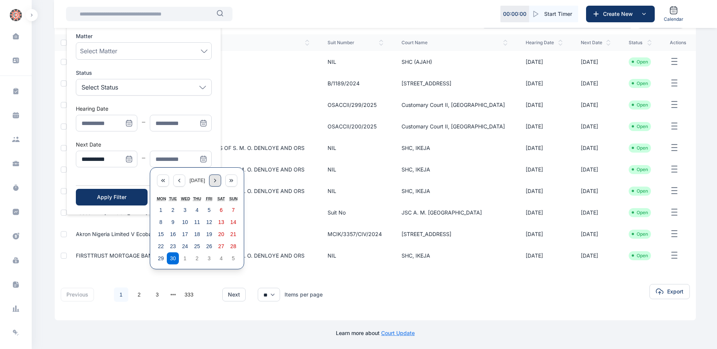
click at [219, 183] on div "Menu" at bounding box center [215, 180] width 12 height 12
click at [210, 223] on abbr "10" at bounding box center [209, 222] width 6 height 6
type input "**********"
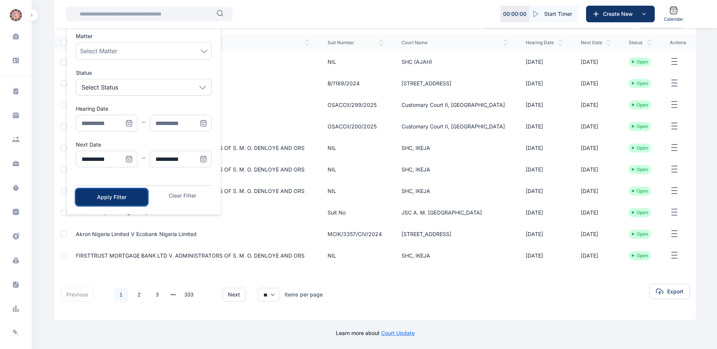
click at [133, 200] on div "Apply Filter" at bounding box center [112, 197] width 48 height 8
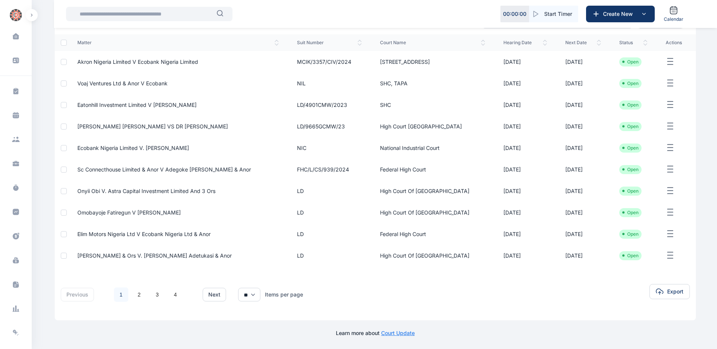
click at [164, 232] on span "Elim Motors Nigeria Ltd V Ecobank Nigeria Ltd & Anor" at bounding box center [143, 233] width 133 height 6
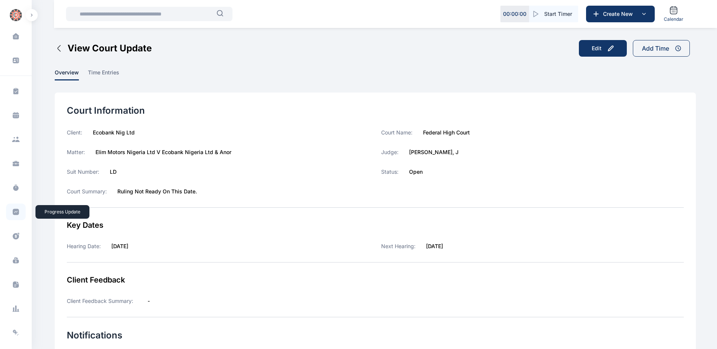
click at [15, 212] on icon at bounding box center [16, 212] width 8 height 8
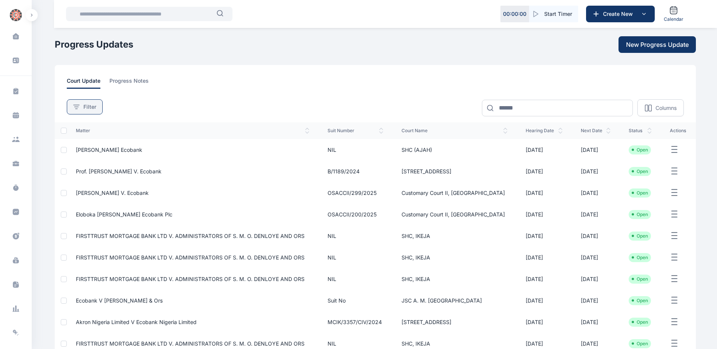
click at [79, 106] on icon at bounding box center [76, 106] width 6 height 5
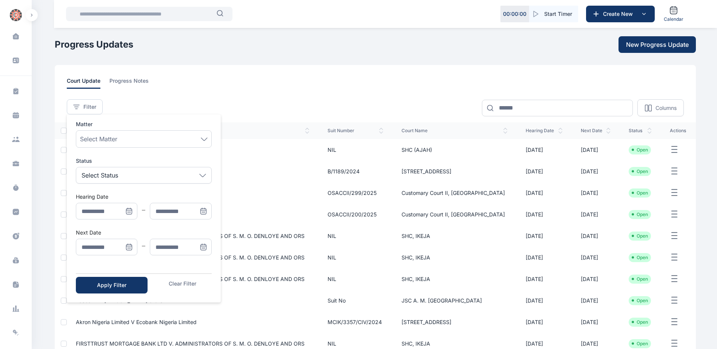
click at [132, 249] on icon "Menu" at bounding box center [129, 247] width 6 height 6
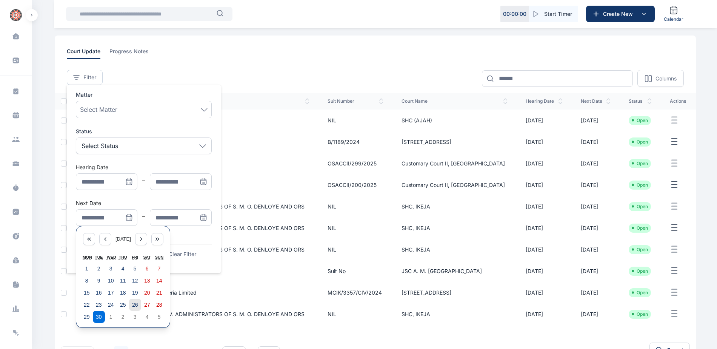
scroll to position [88, 0]
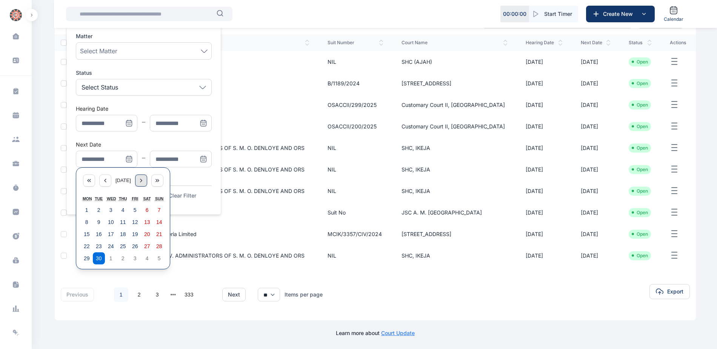
click at [144, 181] on icon "Menu" at bounding box center [141, 180] width 6 height 6
click at [88, 227] on button "6" at bounding box center [87, 222] width 12 height 12
type input "**********"
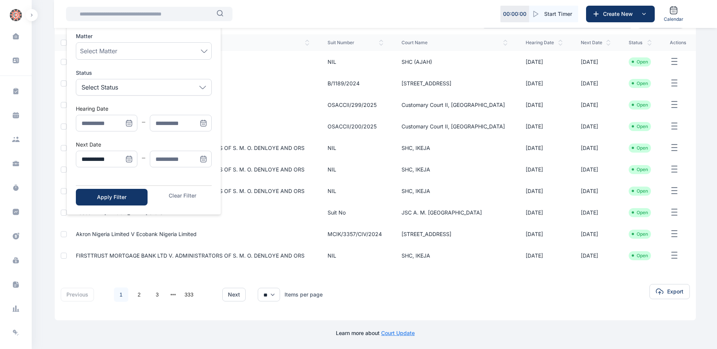
click at [202, 164] on span "Menu" at bounding box center [203, 159] width 17 height 17
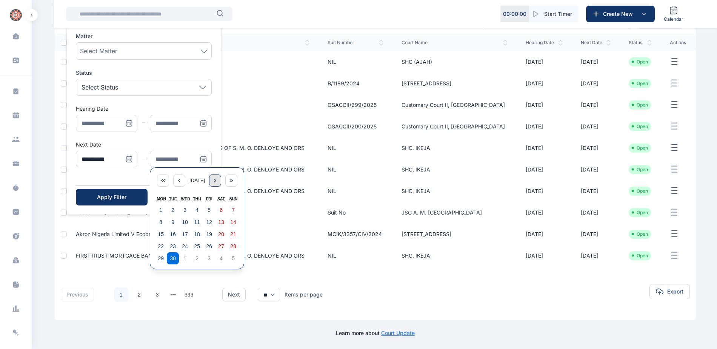
click at [218, 181] on icon "Menu" at bounding box center [215, 180] width 6 height 6
click at [206, 221] on abbr "10" at bounding box center [209, 222] width 6 height 6
type input "**********"
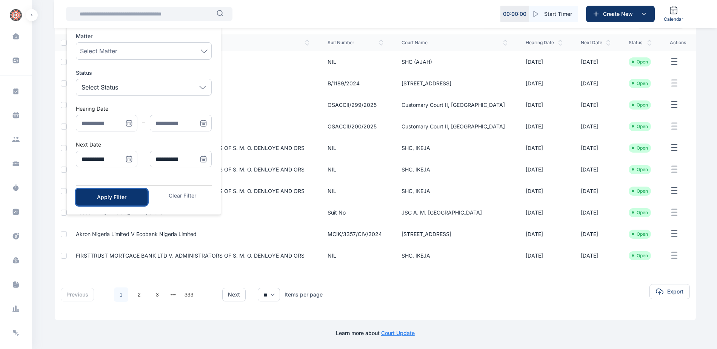
click at [128, 201] on button "Apply Filter" at bounding box center [112, 197] width 72 height 17
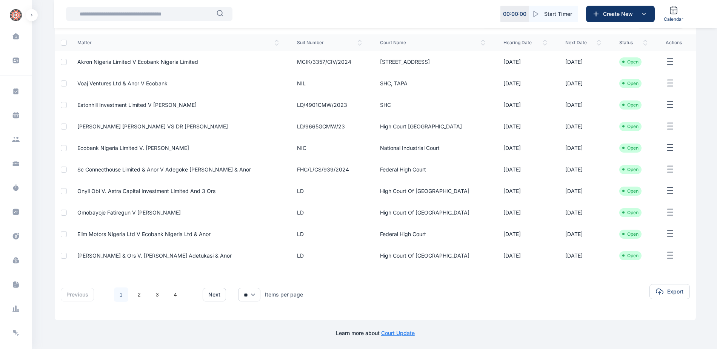
click at [144, 257] on span "[PERSON_NAME] & ors v. [PERSON_NAME] Adetukasi & Anor" at bounding box center [154, 255] width 154 height 6
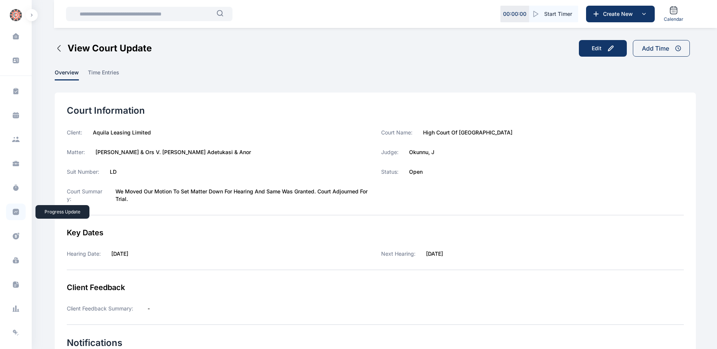
click at [17, 215] on span at bounding box center [16, 211] width 20 height 17
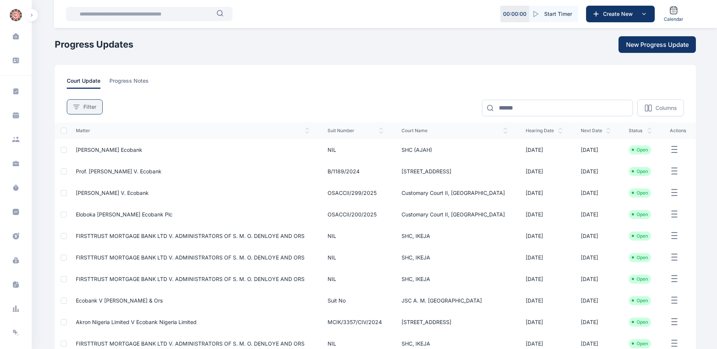
click at [88, 105] on span "Filter" at bounding box center [89, 107] width 13 height 8
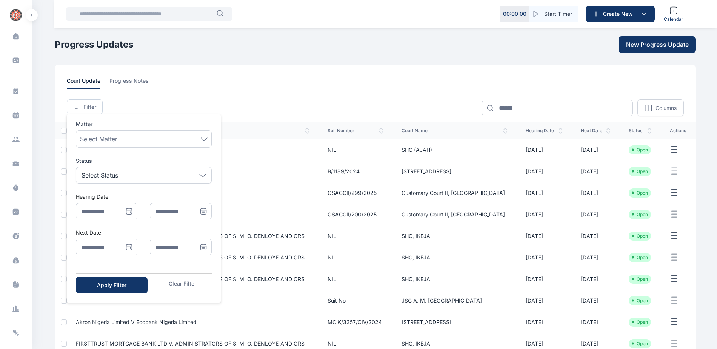
click at [130, 243] on icon "Menu" at bounding box center [129, 247] width 8 height 8
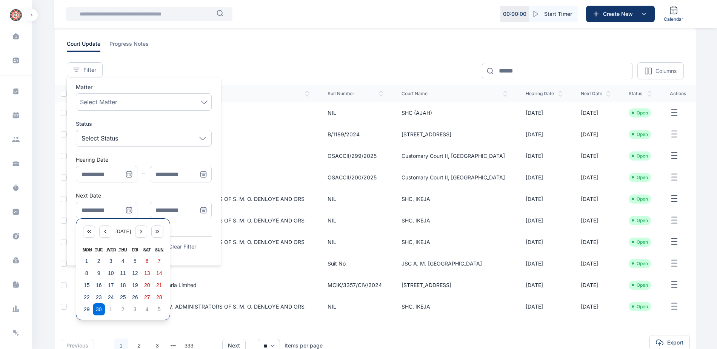
scroll to position [88, 0]
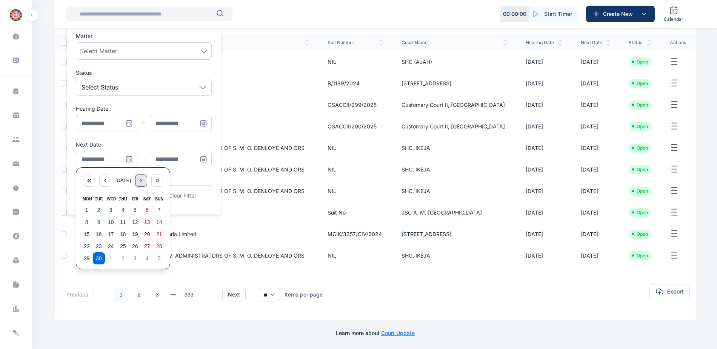
click at [141, 178] on div "Menu" at bounding box center [141, 180] width 12 height 12
drag, startPoint x: 84, startPoint y: 224, endPoint x: 103, endPoint y: 205, distance: 26.4
click at [84, 224] on button "6" at bounding box center [87, 222] width 12 height 12
type input "**********"
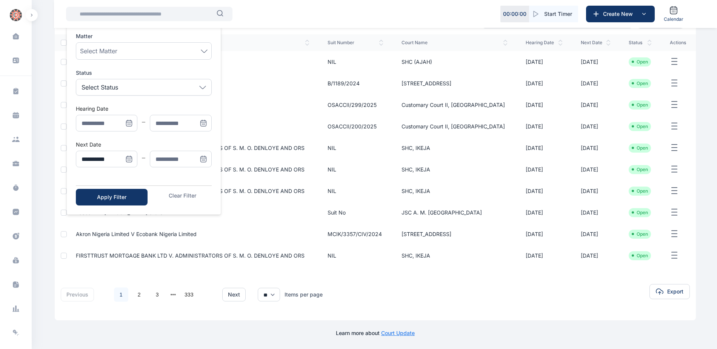
click at [209, 158] on span "Menu" at bounding box center [203, 159] width 17 height 17
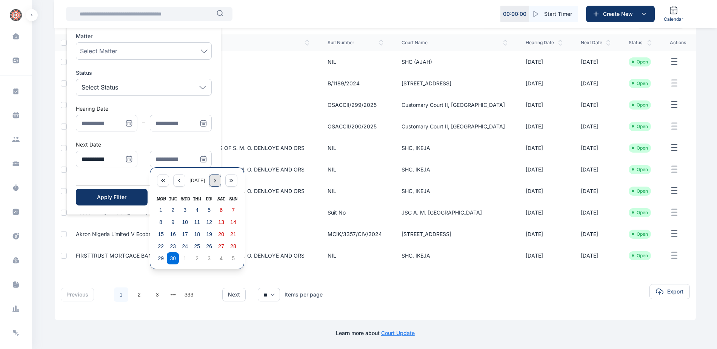
click at [218, 180] on icon "Menu" at bounding box center [215, 180] width 6 height 6
click at [209, 223] on abbr "10" at bounding box center [209, 222] width 6 height 6
type input "**********"
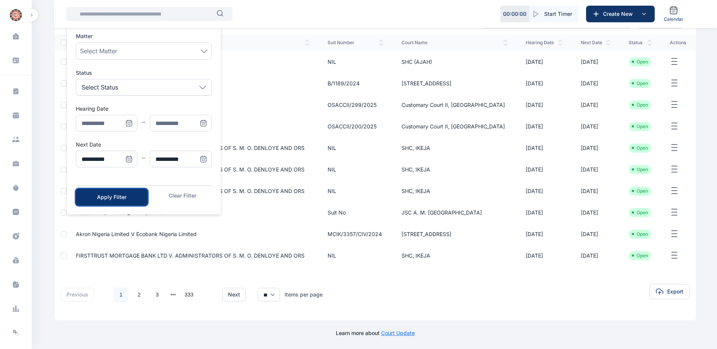
click at [104, 197] on div "Apply Filter" at bounding box center [112, 197] width 48 height 8
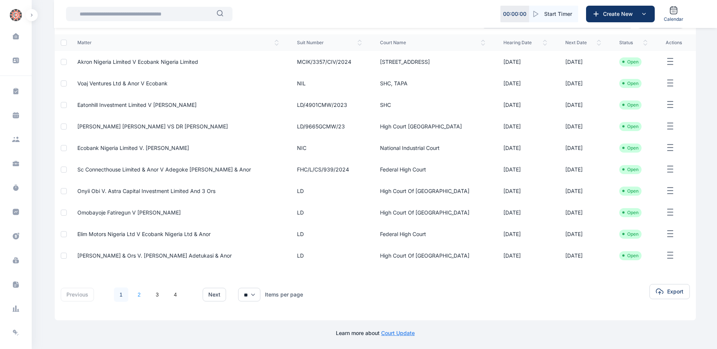
click at [137, 297] on link "2" at bounding box center [139, 294] width 14 height 14
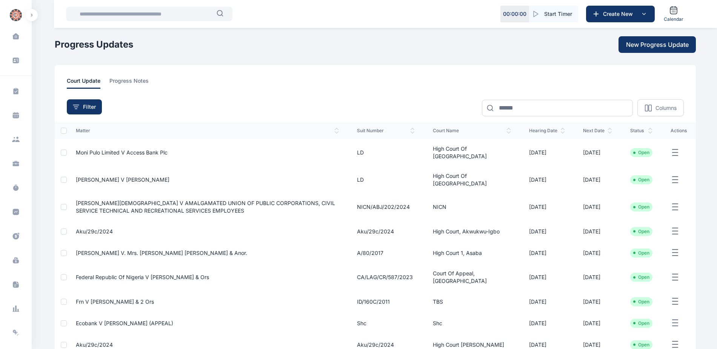
click at [121, 150] on span "Moni Pulo Limited V Access Bank Plc" at bounding box center [122, 152] width 92 height 6
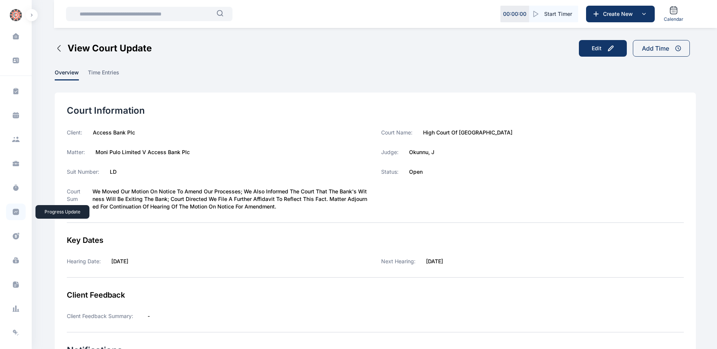
click at [13, 212] on icon at bounding box center [16, 212] width 6 height 6
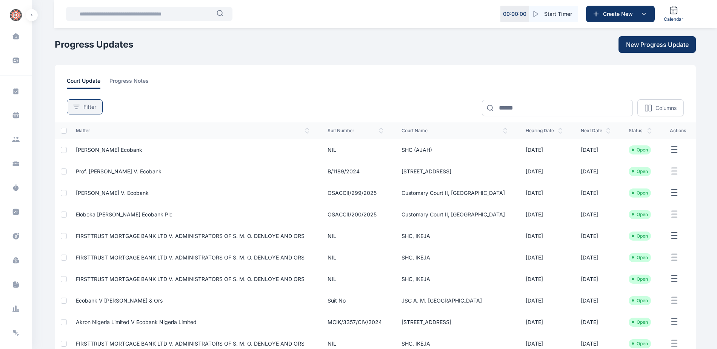
click at [84, 108] on span "Filter" at bounding box center [89, 107] width 13 height 8
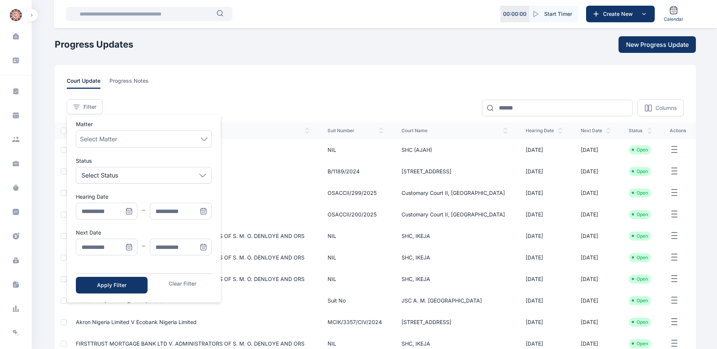
click at [129, 247] on icon "Menu" at bounding box center [129, 247] width 0 height 0
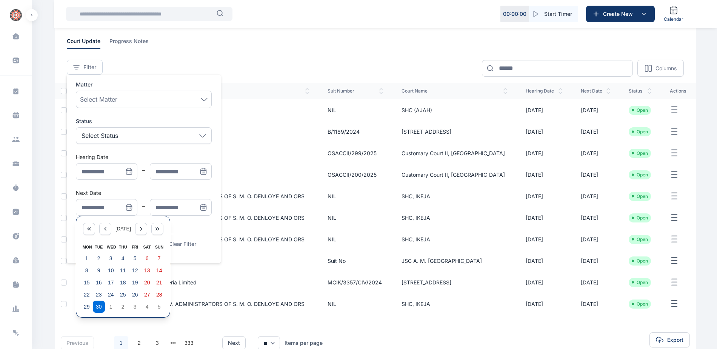
scroll to position [88, 0]
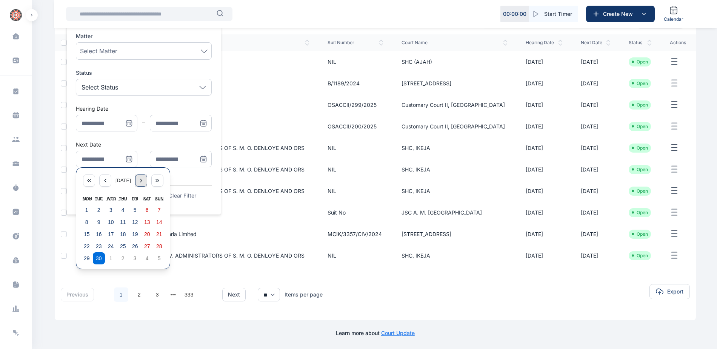
click at [141, 181] on div "Menu" at bounding box center [141, 180] width 12 height 12
click at [84, 220] on button "6" at bounding box center [87, 222] width 12 height 12
type input "**********"
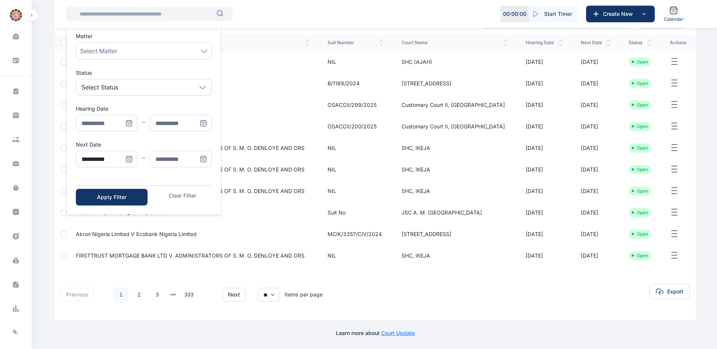
click at [199, 157] on span "Menu" at bounding box center [203, 159] width 17 height 17
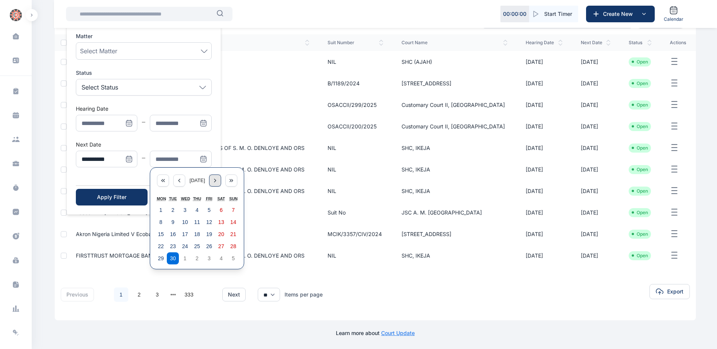
click at [215, 181] on div "Menu" at bounding box center [215, 180] width 12 height 12
click at [210, 224] on abbr "10" at bounding box center [209, 222] width 6 height 6
type input "**********"
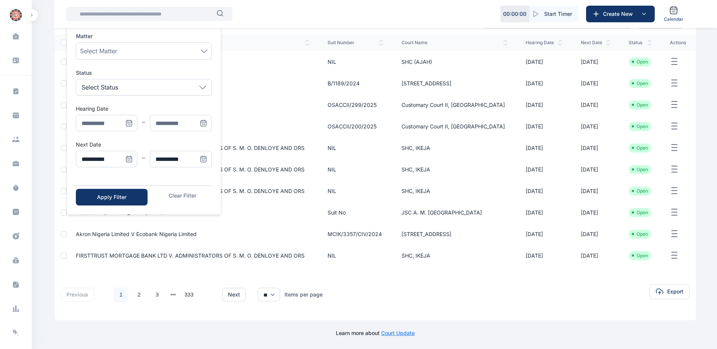
click at [115, 188] on div "Apply Filter Clear Filter" at bounding box center [144, 195] width 136 height 20
click at [117, 191] on button "Apply Filter" at bounding box center [112, 197] width 72 height 17
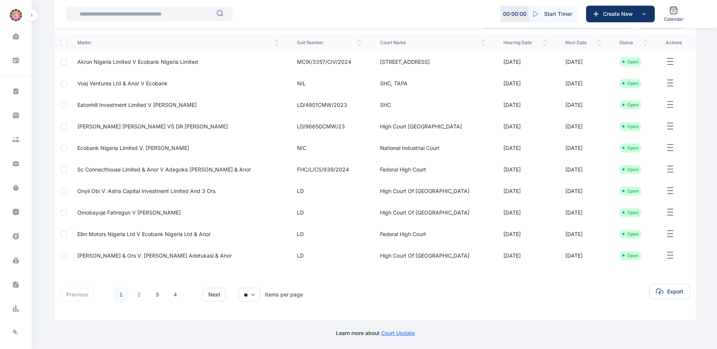
click at [139, 294] on link "2" at bounding box center [139, 294] width 14 height 14
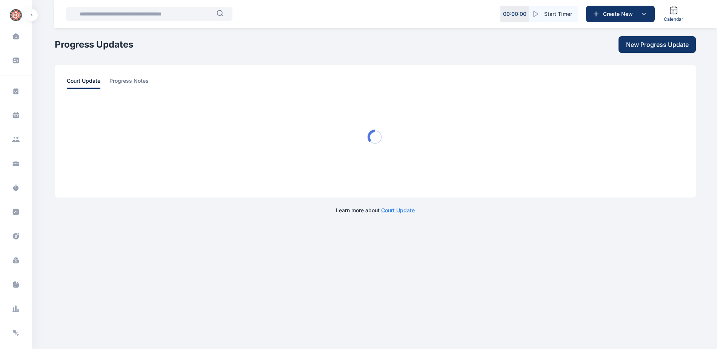
scroll to position [0, 0]
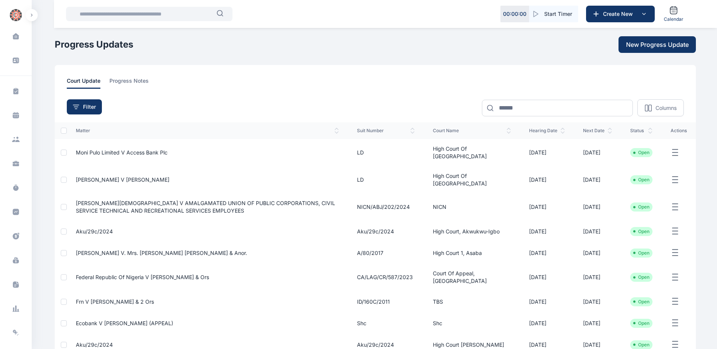
click at [134, 177] on span "[PERSON_NAME] V [PERSON_NAME]" at bounding box center [123, 179] width 94 height 6
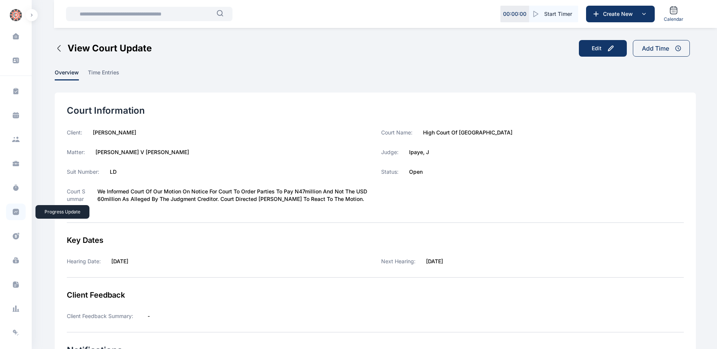
click at [11, 213] on span at bounding box center [16, 211] width 20 height 17
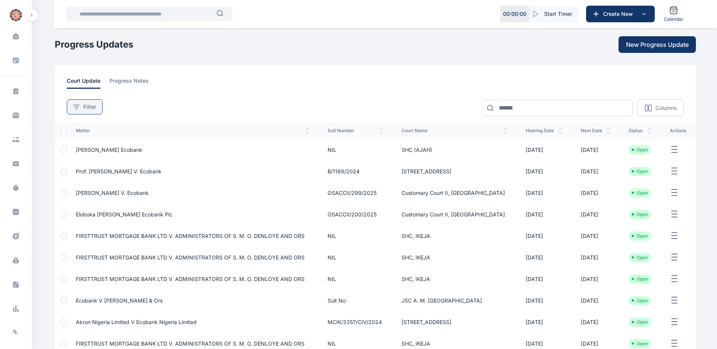
click at [92, 107] on span "Filter" at bounding box center [89, 107] width 13 height 8
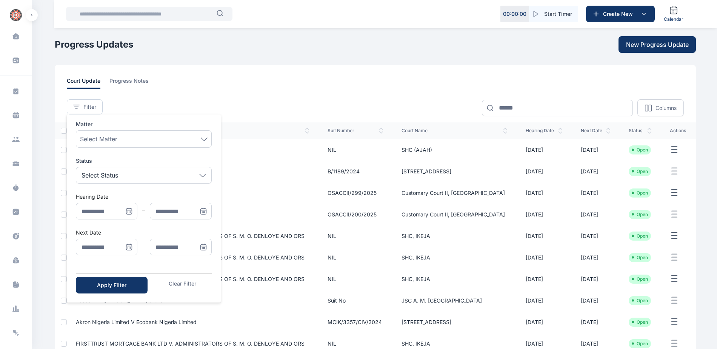
click at [124, 247] on span "Menu" at bounding box center [129, 246] width 17 height 17
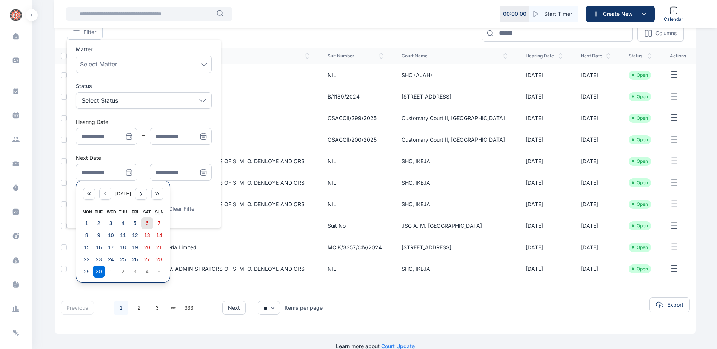
scroll to position [75, 0]
click at [144, 191] on icon "Menu" at bounding box center [141, 193] width 6 height 6
click at [81, 234] on button "6" at bounding box center [87, 234] width 12 height 12
type input "**********"
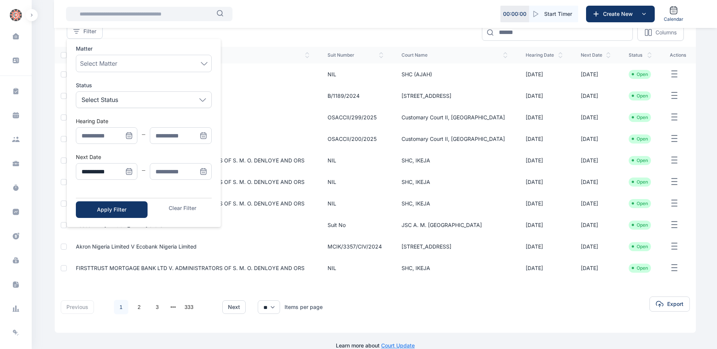
click at [208, 170] on span "Menu" at bounding box center [203, 171] width 17 height 17
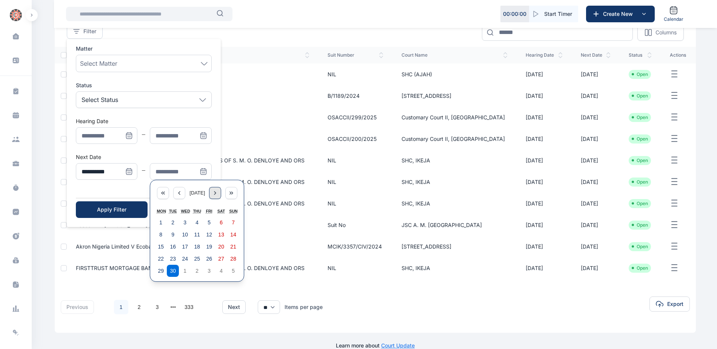
click at [221, 197] on div "Menu" at bounding box center [215, 193] width 12 height 12
click at [210, 235] on abbr "10" at bounding box center [209, 234] width 6 height 6
type input "**********"
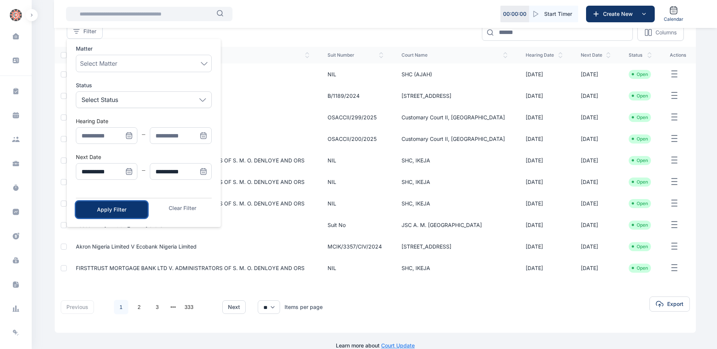
click at [123, 208] on div "Apply Filter" at bounding box center [112, 210] width 48 height 8
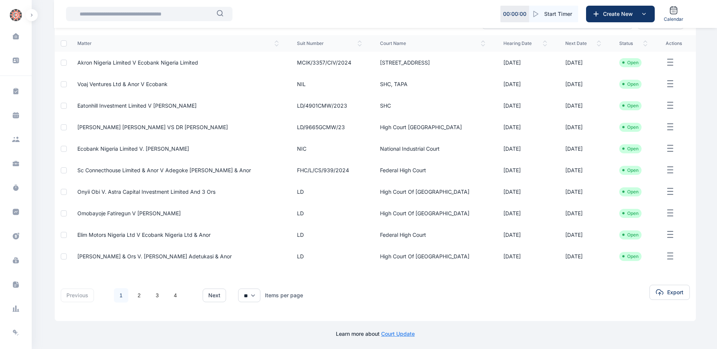
scroll to position [88, 0]
click at [138, 292] on link "2" at bounding box center [139, 294] width 14 height 14
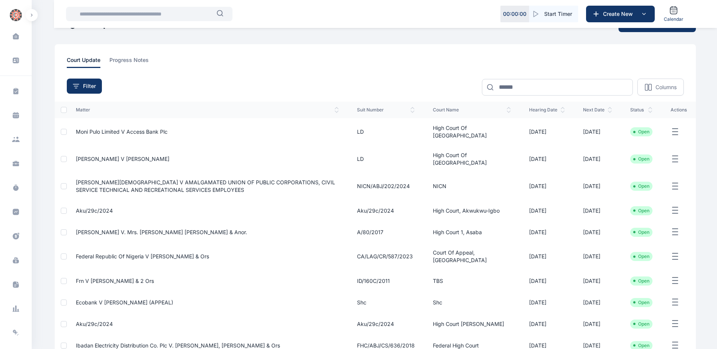
scroll to position [38, 0]
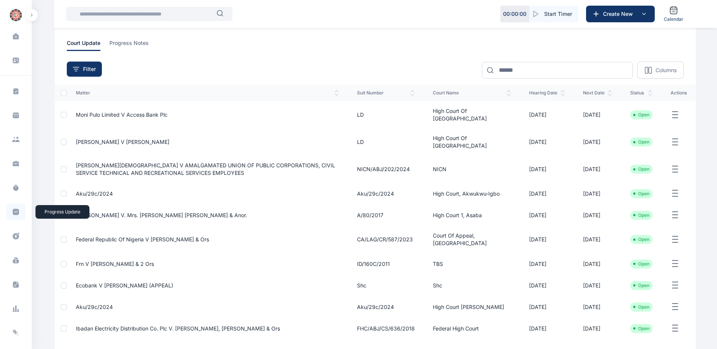
click at [13, 212] on icon at bounding box center [16, 212] width 8 height 8
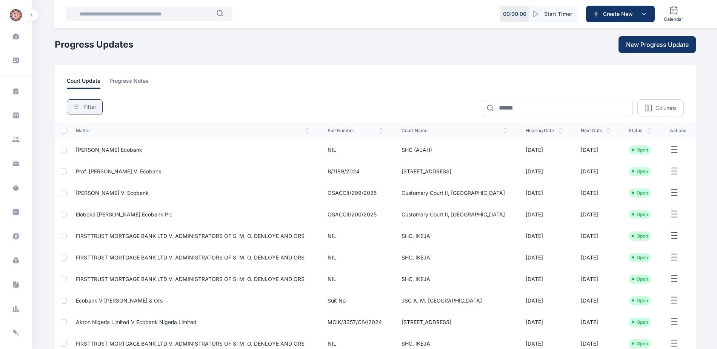
click at [87, 105] on span "Filter" at bounding box center [89, 107] width 13 height 8
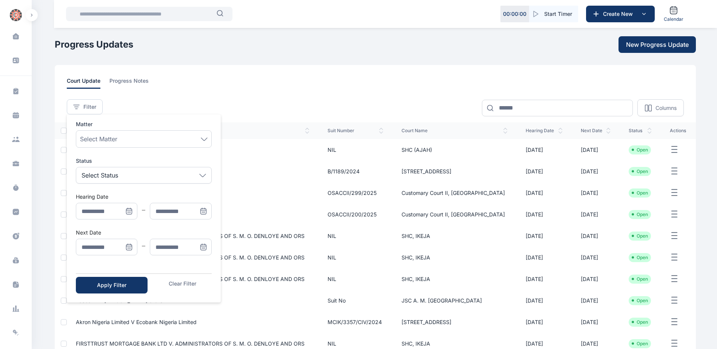
click at [128, 246] on icon "Menu" at bounding box center [129, 247] width 8 height 8
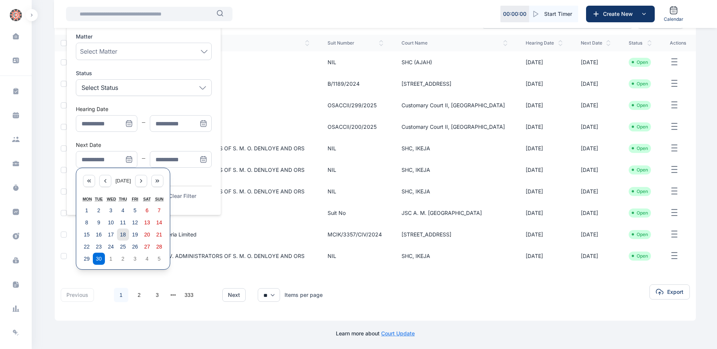
scroll to position [88, 0]
click at [144, 181] on icon "Menu" at bounding box center [141, 180] width 6 height 6
click at [84, 224] on button "6" at bounding box center [87, 222] width 12 height 12
type input "**********"
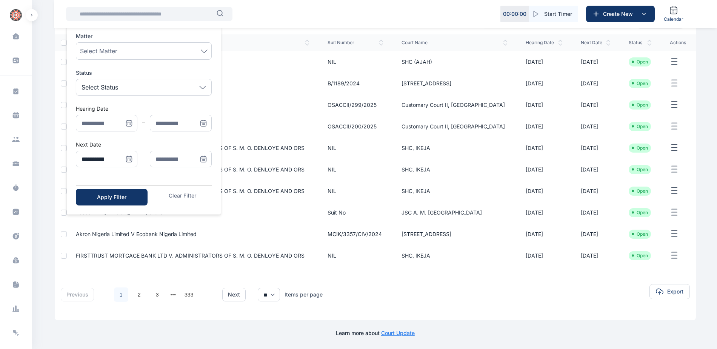
click at [200, 155] on icon "Menu" at bounding box center [204, 159] width 8 height 8
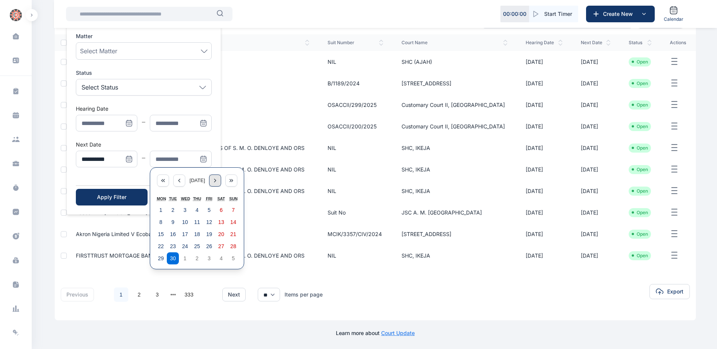
click at [218, 182] on icon "Menu" at bounding box center [215, 180] width 6 height 6
click at [206, 220] on abbr "10" at bounding box center [209, 222] width 6 height 6
type input "**********"
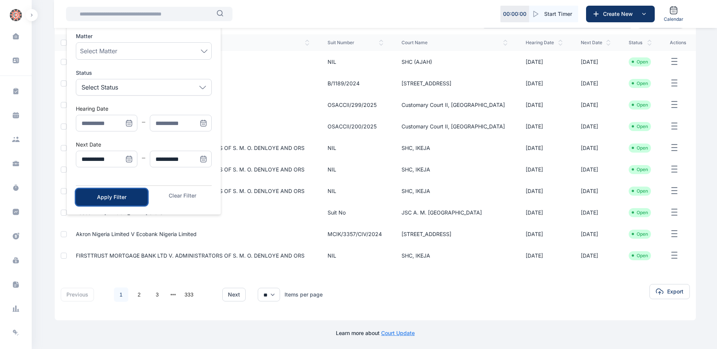
click at [125, 197] on div "Apply Filter" at bounding box center [112, 197] width 48 height 8
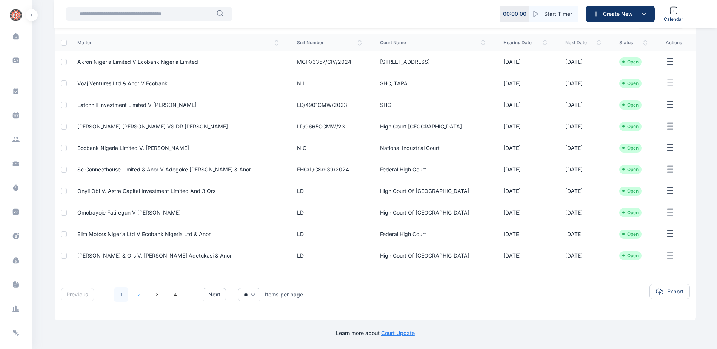
click at [140, 295] on link "2" at bounding box center [139, 294] width 14 height 14
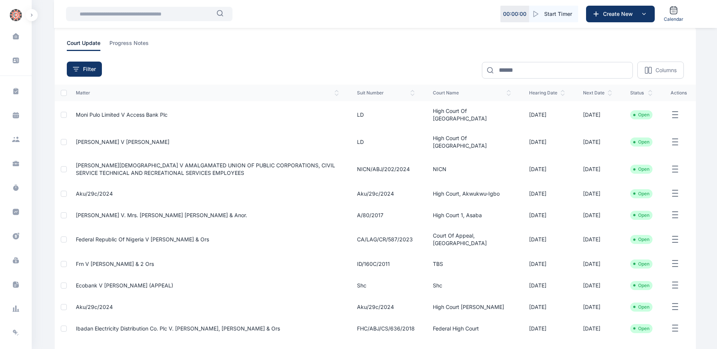
scroll to position [75, 0]
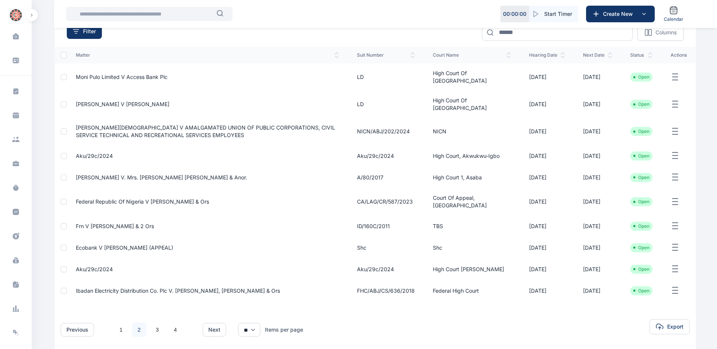
click at [161, 204] on span "Federal Republic of Nigeria v [PERSON_NAME] & Ors" at bounding box center [142, 201] width 133 height 6
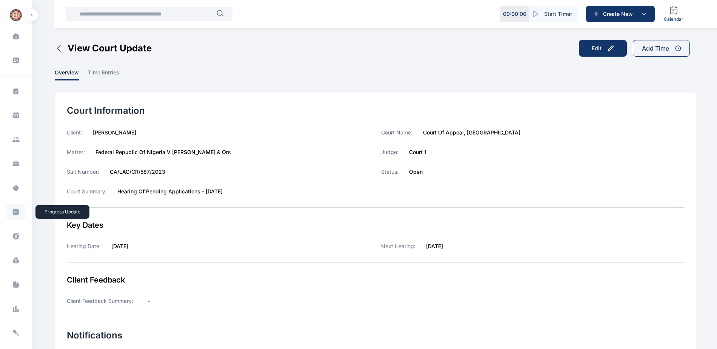
click at [17, 213] on icon at bounding box center [16, 212] width 6 height 6
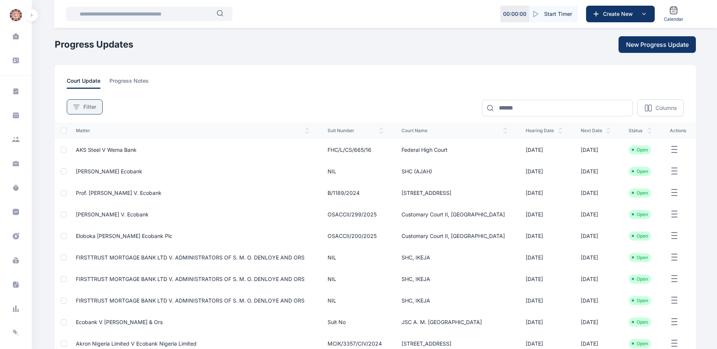
click at [81, 105] on div "Filter" at bounding box center [84, 107] width 23 height 8
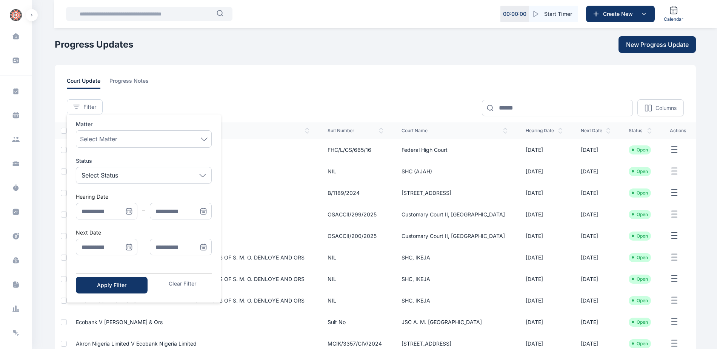
click at [129, 244] on icon "Menu" at bounding box center [129, 247] width 8 height 8
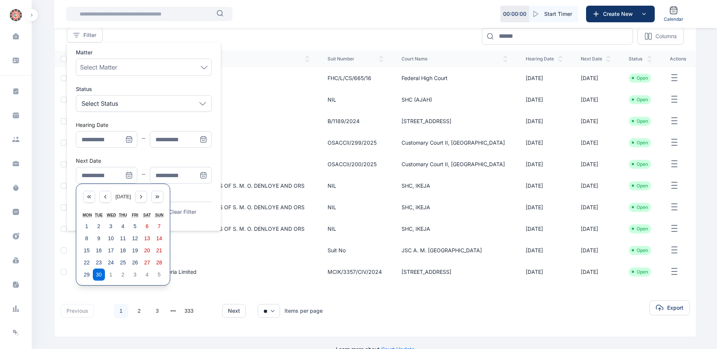
scroll to position [88, 0]
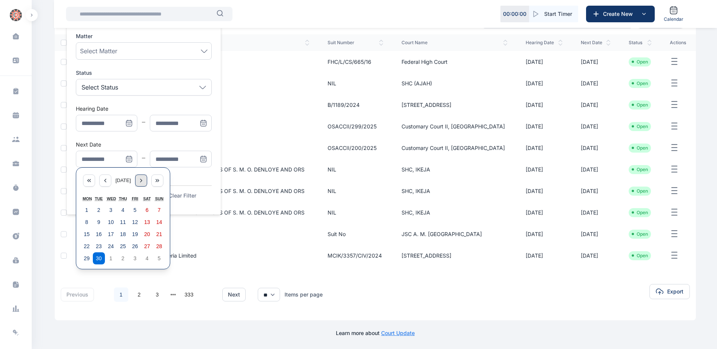
click at [144, 183] on icon "Menu" at bounding box center [141, 180] width 6 height 6
click at [87, 225] on abbr "6" at bounding box center [86, 222] width 3 height 6
type input "**********"
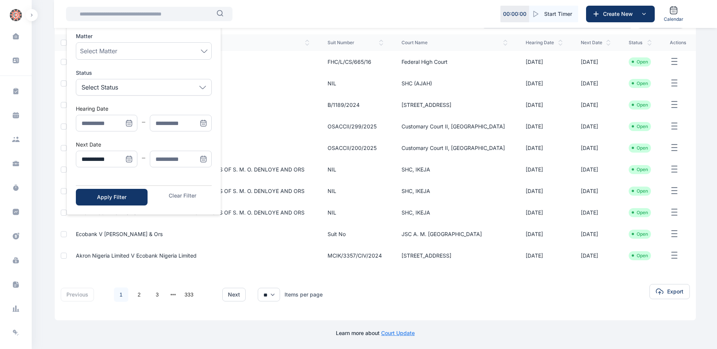
click at [200, 155] on icon "Menu" at bounding box center [204, 159] width 8 height 8
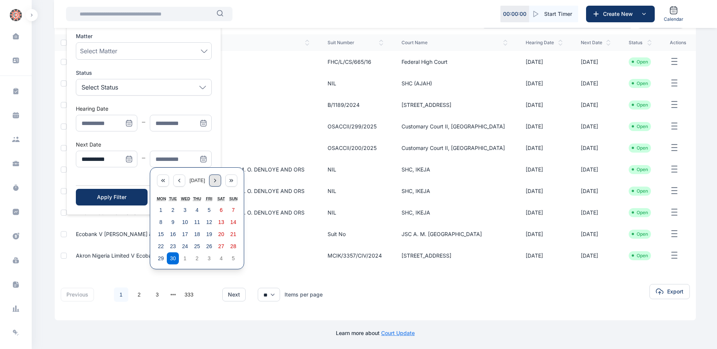
click at [214, 177] on div "Menu" at bounding box center [215, 180] width 12 height 12
click at [213, 223] on button "10" at bounding box center [209, 222] width 12 height 12
type input "**********"
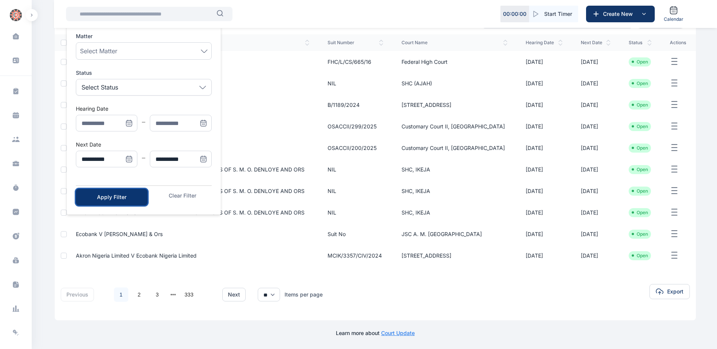
click at [123, 190] on button "Apply Filter" at bounding box center [112, 197] width 72 height 17
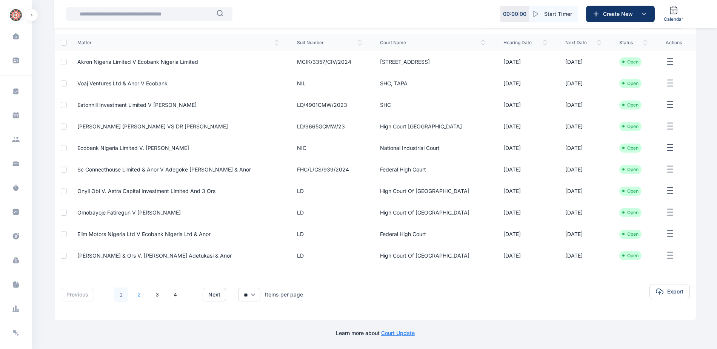
click at [138, 292] on link "2" at bounding box center [139, 294] width 14 height 14
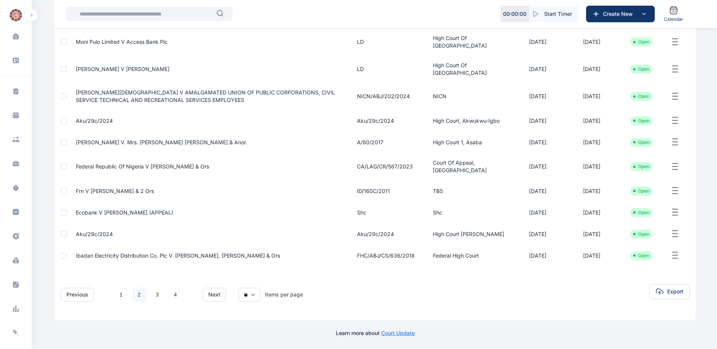
scroll to position [113, 0]
click at [137, 215] on span "Ecobank v [PERSON_NAME] (APPEAL)" at bounding box center [124, 212] width 97 height 6
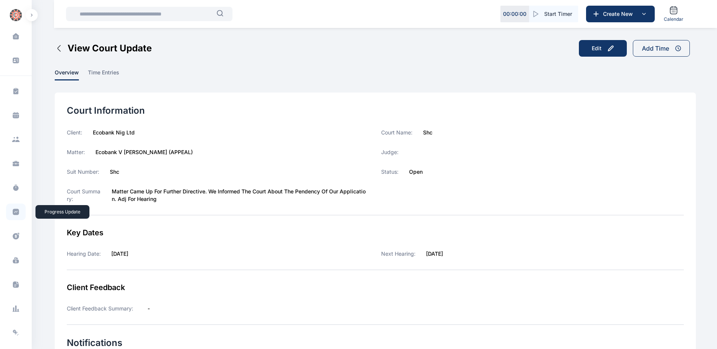
click at [14, 213] on icon at bounding box center [16, 212] width 6 height 6
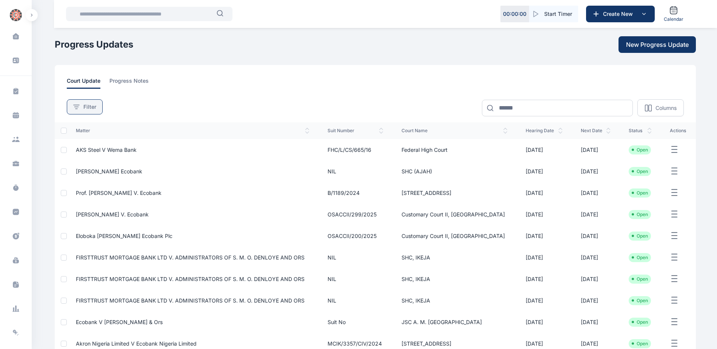
click at [80, 109] on div "Filter" at bounding box center [84, 107] width 23 height 8
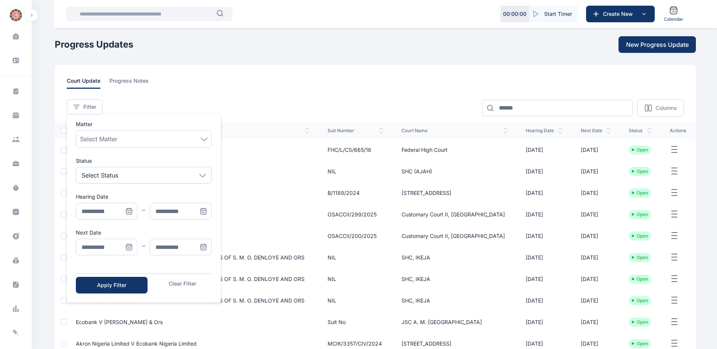
click at [128, 248] on icon "Menu" at bounding box center [129, 247] width 8 height 8
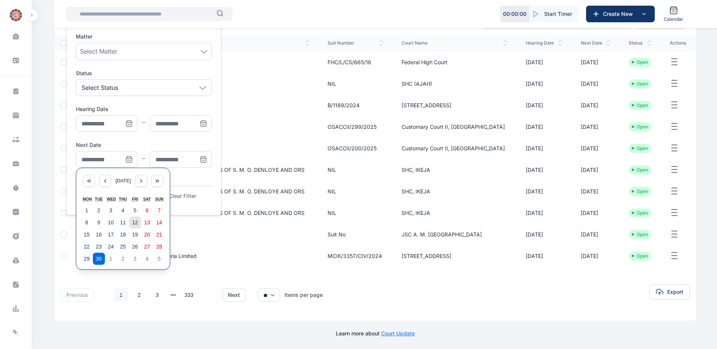
scroll to position [88, 0]
click at [142, 181] on icon "Menu" at bounding box center [141, 180] width 6 height 6
click at [86, 222] on abbr "6" at bounding box center [86, 222] width 3 height 6
type input "**********"
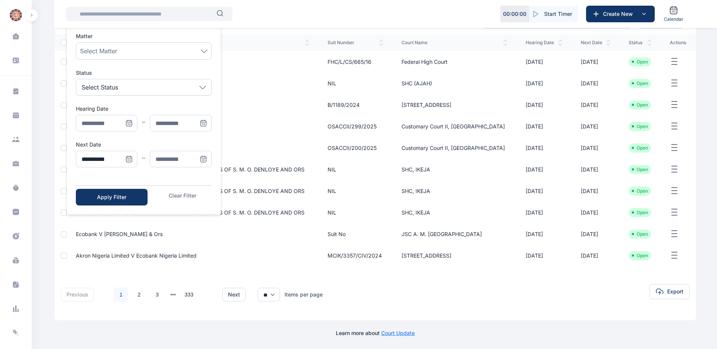
click at [202, 161] on icon "Menu" at bounding box center [204, 159] width 8 height 8
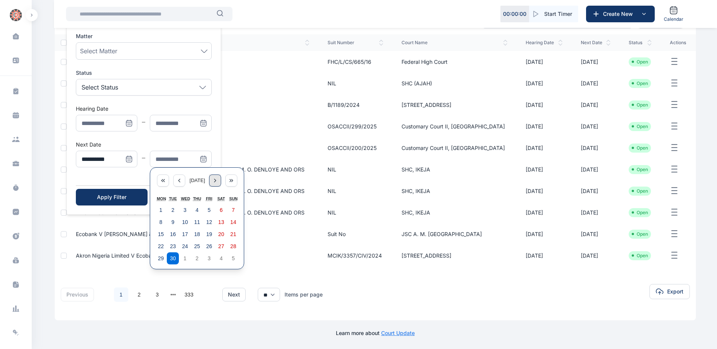
click at [215, 180] on div "Menu" at bounding box center [215, 180] width 12 height 12
click at [210, 220] on abbr "10" at bounding box center [209, 222] width 6 height 6
type input "**********"
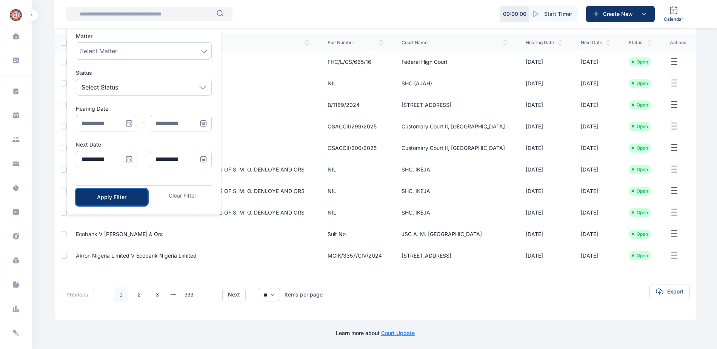
click at [128, 195] on div "Apply Filter" at bounding box center [112, 197] width 48 height 8
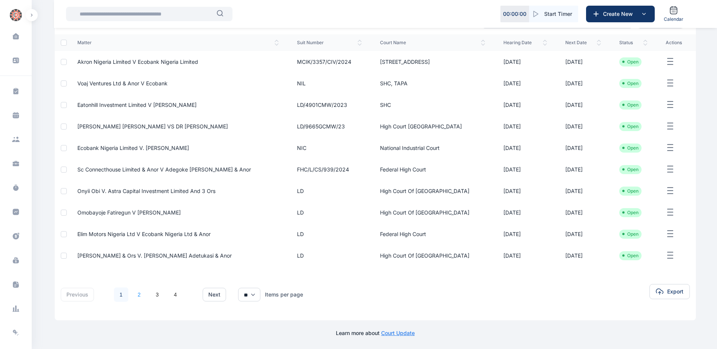
click at [140, 292] on link "2" at bounding box center [139, 294] width 14 height 14
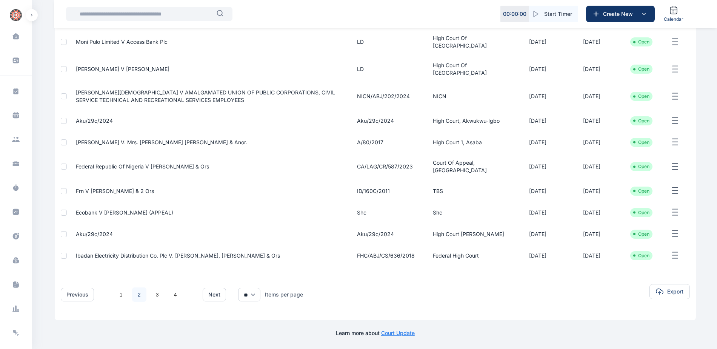
scroll to position [122, 0]
click at [157, 294] on link "3" at bounding box center [157, 294] width 14 height 14
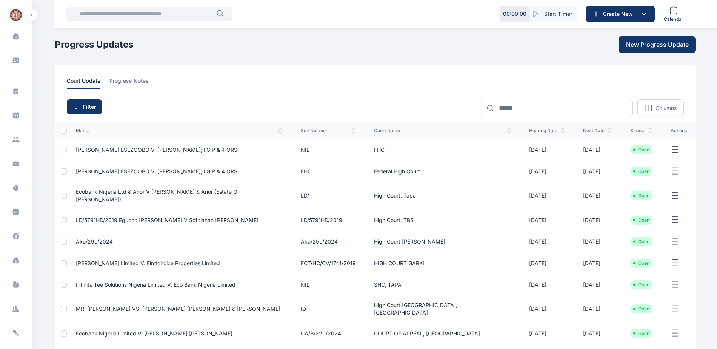
click at [163, 148] on span "[PERSON_NAME] ESEZOOBO v. [PERSON_NAME]; I.G.P & 4 ORS" at bounding box center [156, 149] width 161 height 6
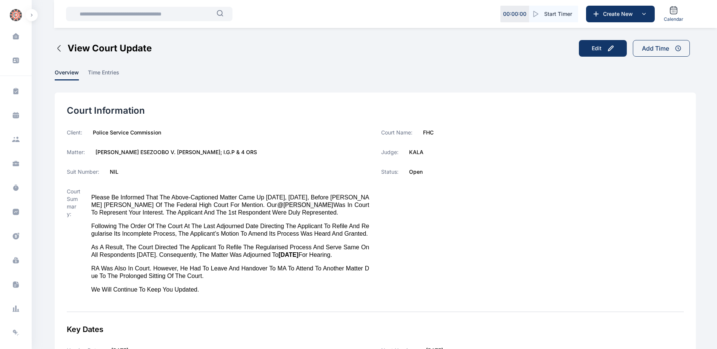
drag, startPoint x: 94, startPoint y: 149, endPoint x: 270, endPoint y: 154, distance: 175.9
click at [270, 154] on div "Matter: [PERSON_NAME] ESEZOOBO v. [PERSON_NAME]; I.G.P & 4 ORS" at bounding box center [218, 152] width 303 height 8
copy label "[PERSON_NAME] ESEZOOBO v. [PERSON_NAME]; I.G.P & 4 ORS"
drag, startPoint x: 407, startPoint y: 153, endPoint x: 424, endPoint y: 154, distance: 16.6
click at [424, 154] on div "Judge: [PERSON_NAME]" at bounding box center [532, 152] width 303 height 8
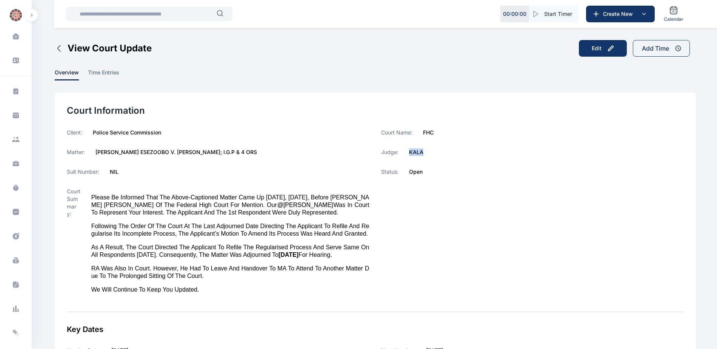
copy label "KALA"
click at [14, 215] on icon at bounding box center [16, 212] width 8 height 8
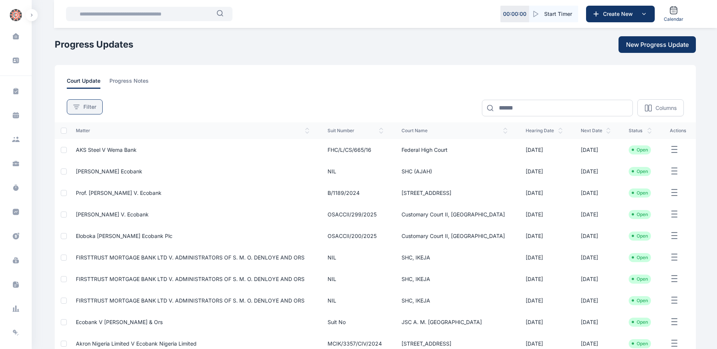
click at [97, 104] on button "Filter" at bounding box center [85, 106] width 36 height 15
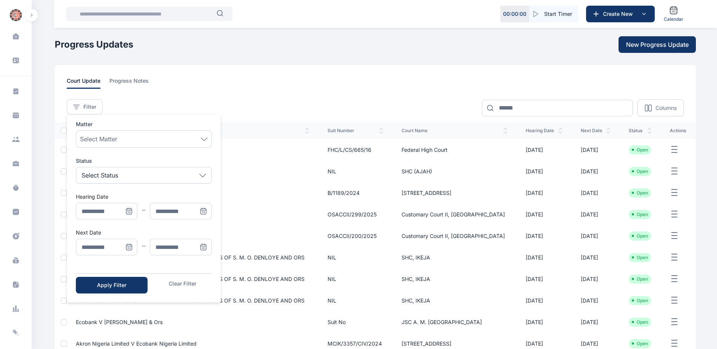
click at [129, 247] on icon "Menu" at bounding box center [129, 247] width 0 height 0
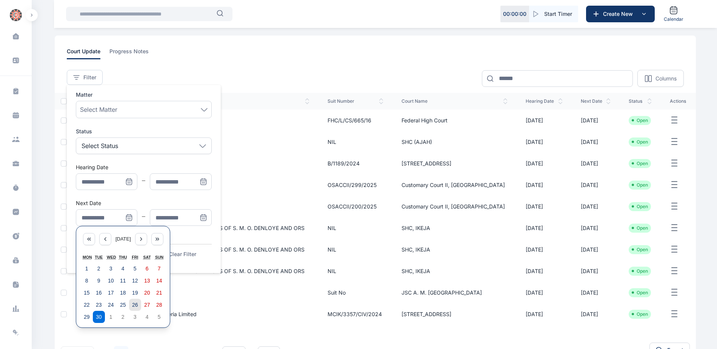
scroll to position [88, 0]
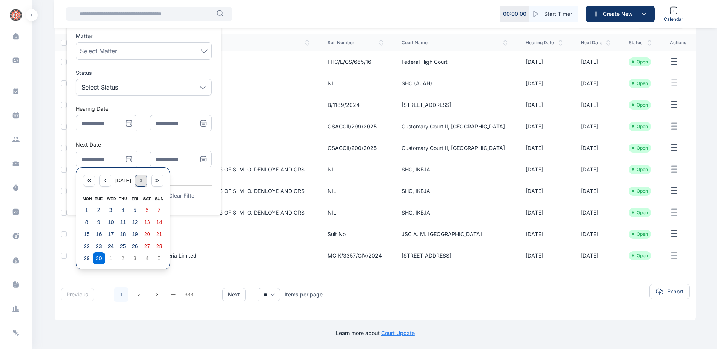
click at [144, 182] on icon "Menu" at bounding box center [141, 180] width 6 height 6
click at [90, 223] on button "6" at bounding box center [87, 222] width 12 height 12
type input "**********"
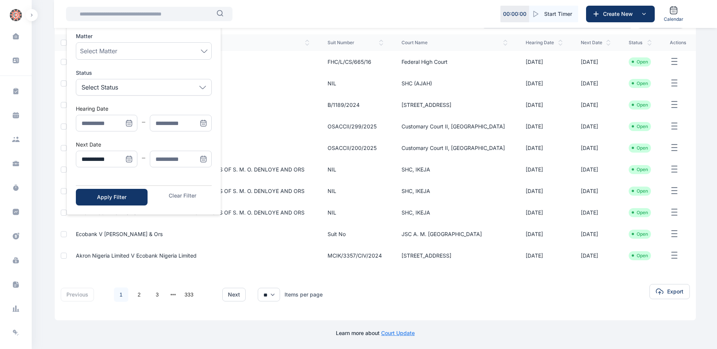
click at [204, 155] on icon "Menu" at bounding box center [204, 159] width 8 height 8
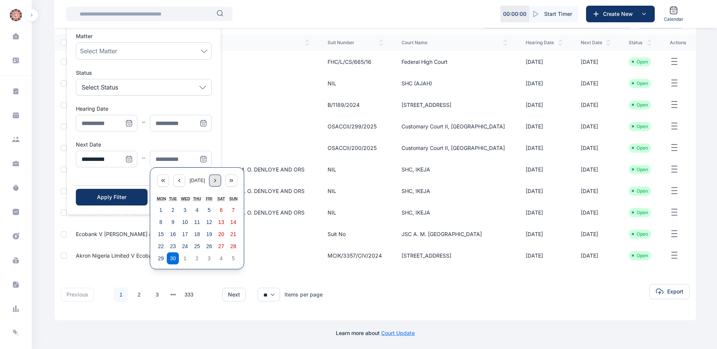
click at [218, 182] on icon "Menu" at bounding box center [215, 180] width 6 height 6
click at [211, 220] on abbr "10" at bounding box center [209, 222] width 6 height 6
type input "**********"
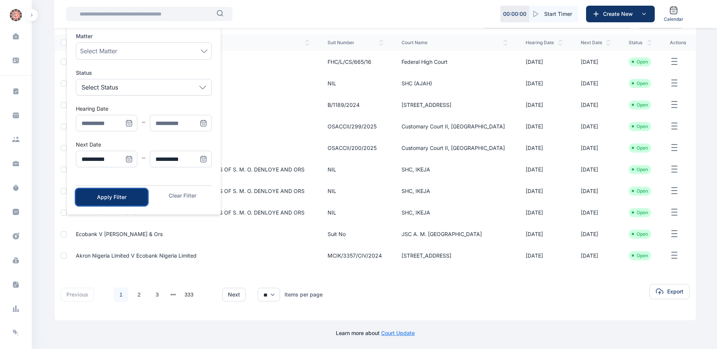
click at [135, 198] on div "Apply Filter" at bounding box center [112, 197] width 48 height 8
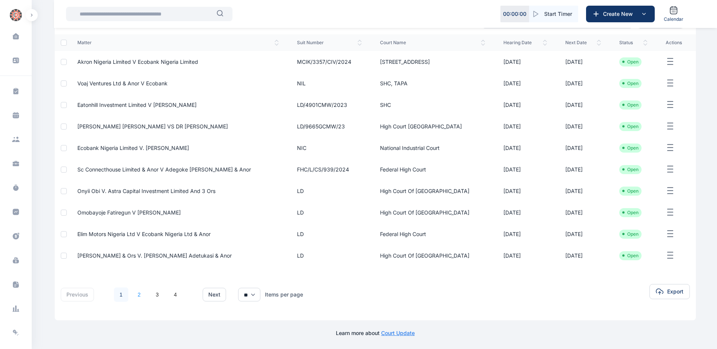
click at [141, 295] on link "2" at bounding box center [139, 294] width 14 height 14
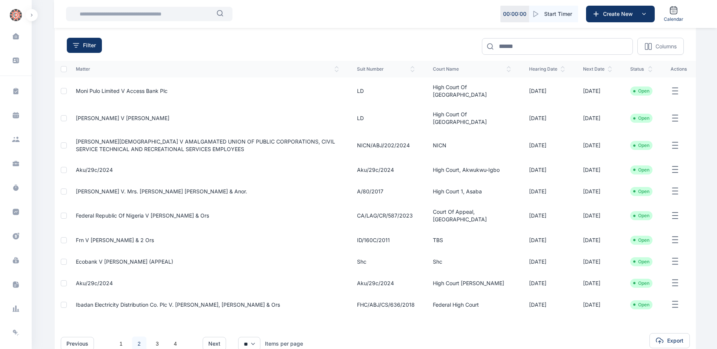
scroll to position [122, 0]
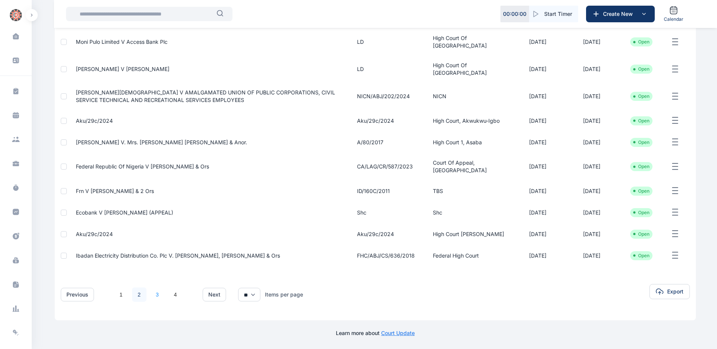
click at [156, 290] on link "3" at bounding box center [157, 294] width 14 height 14
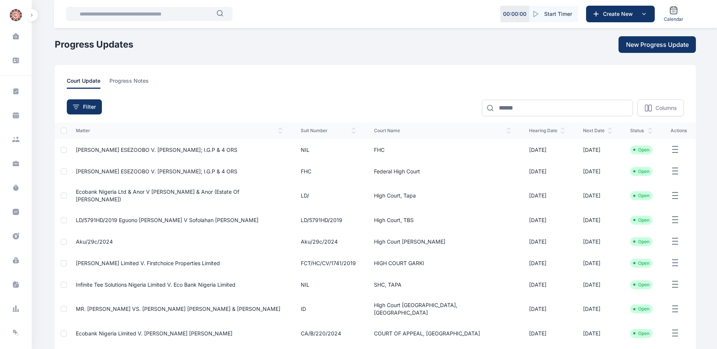
scroll to position [38, 0]
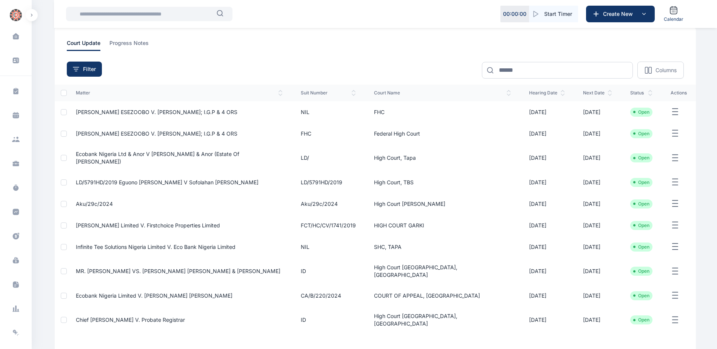
click at [167, 155] on span "Ecobank Nigeria Ltd & Anor V [PERSON_NAME] & Anor (Estate Of [PERSON_NAME])" at bounding box center [157, 158] width 163 height 14
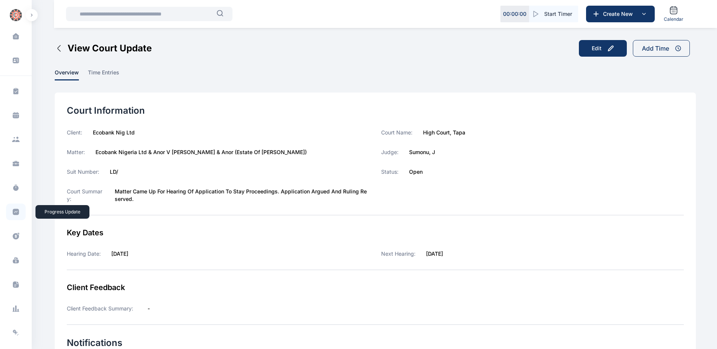
click at [16, 212] on icon at bounding box center [16, 212] width 8 height 8
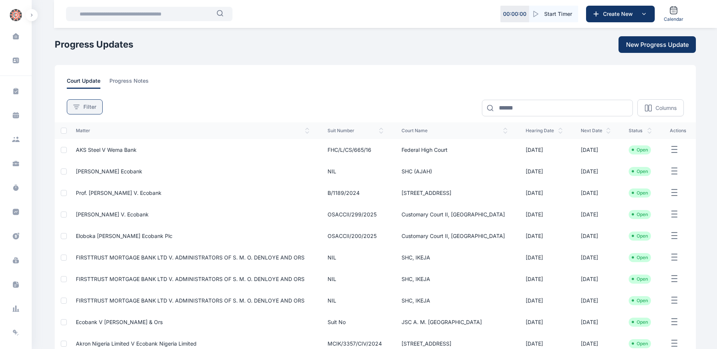
click at [81, 109] on div "Filter" at bounding box center [84, 107] width 23 height 8
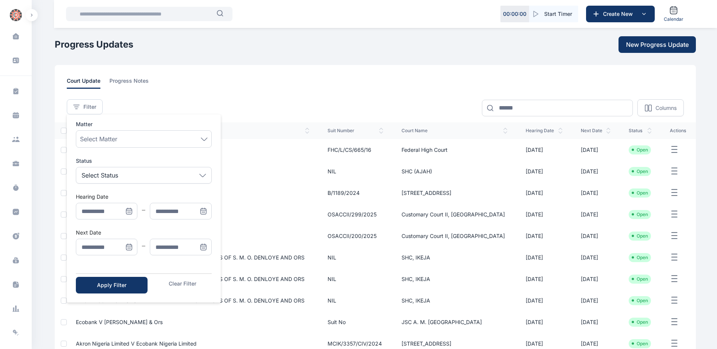
click at [128, 246] on icon "Menu" at bounding box center [129, 247] width 8 height 8
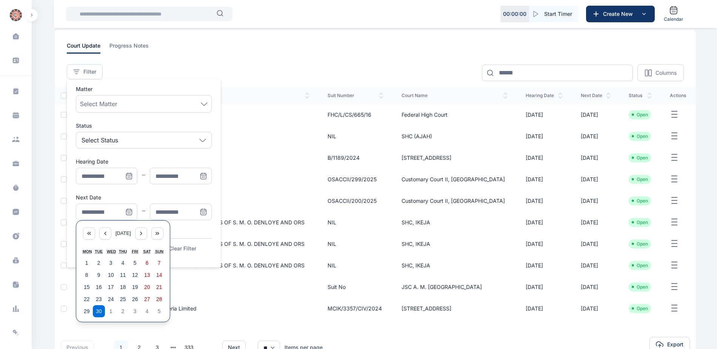
scroll to position [88, 0]
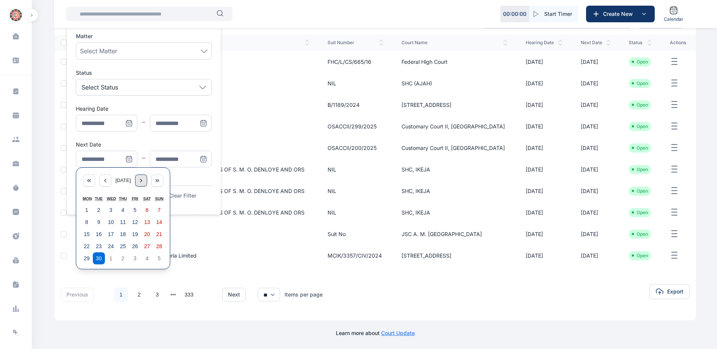
click at [144, 181] on icon "Menu" at bounding box center [141, 180] width 6 height 6
click at [89, 222] on button "6" at bounding box center [87, 222] width 12 height 12
type input "**********"
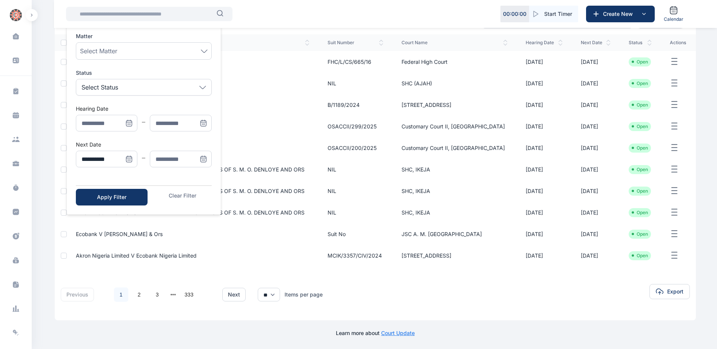
click at [207, 158] on span "Menu" at bounding box center [203, 159] width 17 height 17
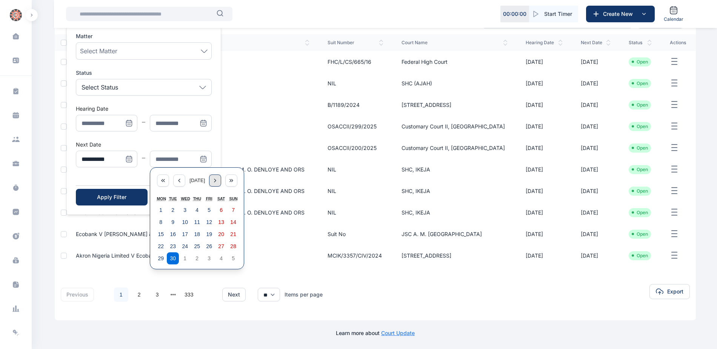
click at [214, 181] on div "Menu" at bounding box center [215, 180] width 12 height 12
click at [203, 218] on button "10" at bounding box center [209, 222] width 12 height 12
type input "**********"
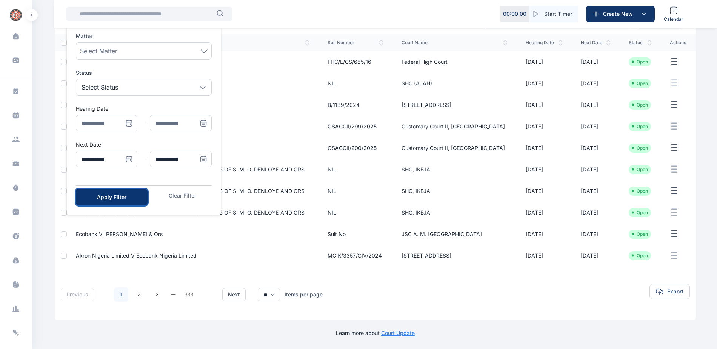
click at [108, 200] on div "Apply Filter" at bounding box center [112, 197] width 48 height 8
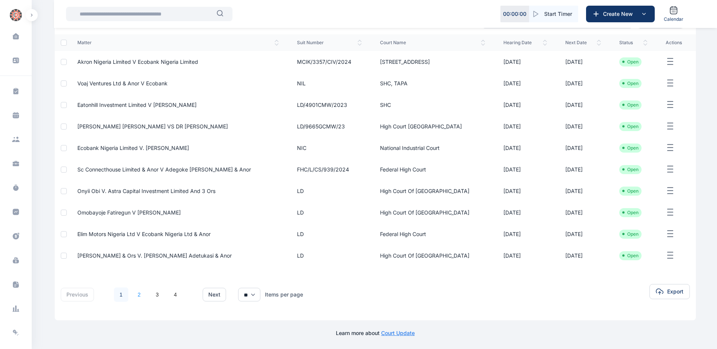
click at [139, 293] on link "2" at bounding box center [139, 294] width 14 height 14
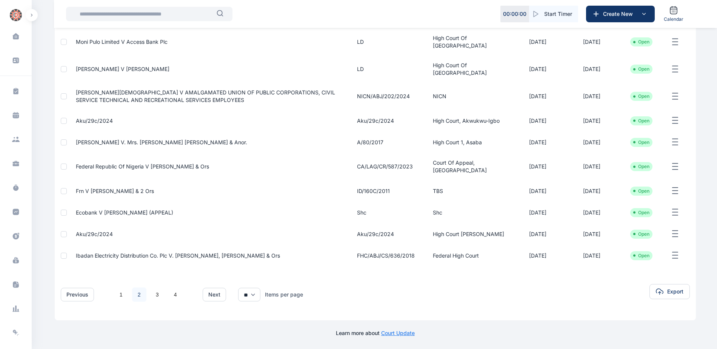
scroll to position [122, 0]
click at [159, 293] on link "3" at bounding box center [157, 294] width 14 height 14
